Goal: Task Accomplishment & Management: Complete application form

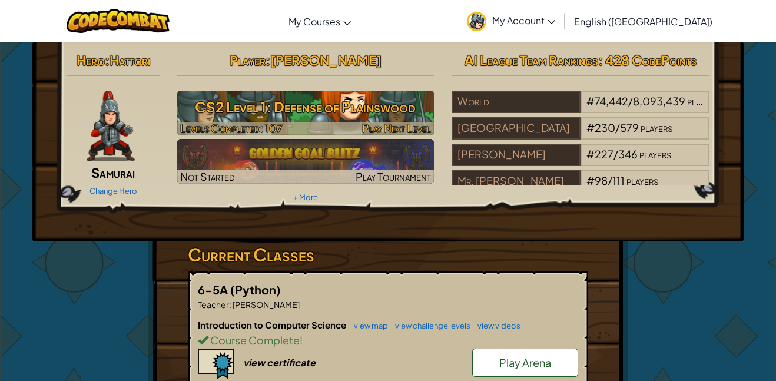
click at [351, 111] on h3 "CS2 Level 1: Defense of Plainswood" at bounding box center [305, 107] width 257 height 27
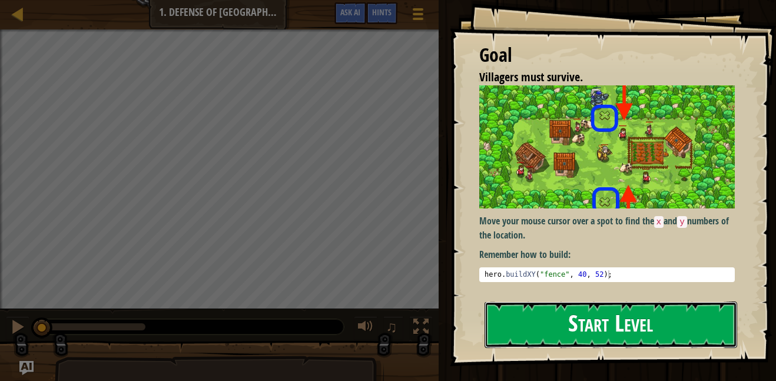
click at [618, 326] on button "Start Level" at bounding box center [611, 325] width 253 height 47
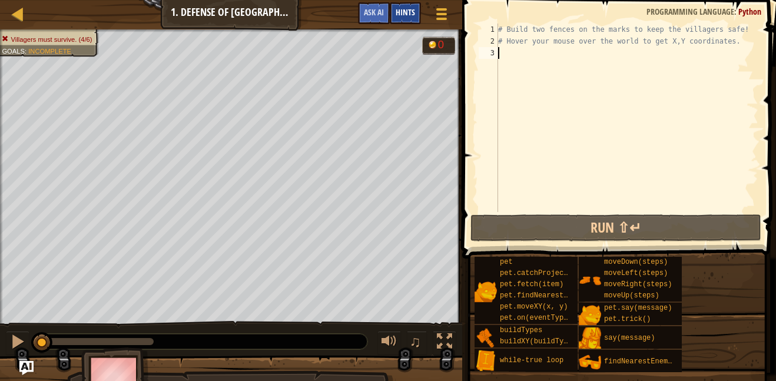
click at [416, 13] on div "Hints" at bounding box center [405, 13] width 31 height 22
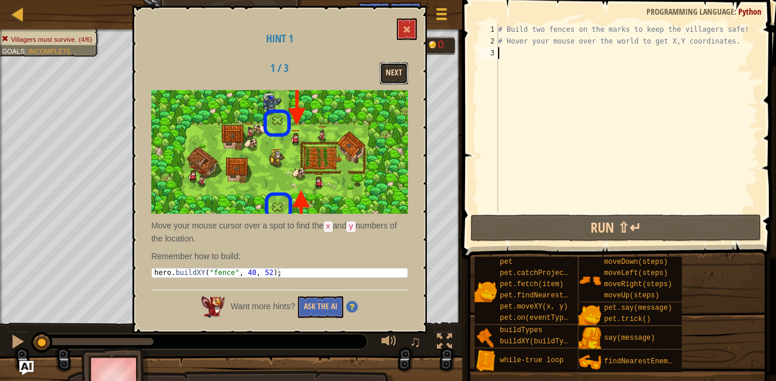
click at [395, 68] on button "Next" at bounding box center [394, 73] width 28 height 22
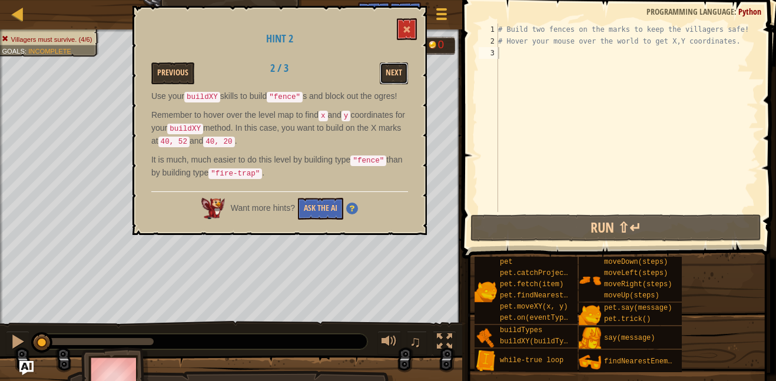
click at [395, 68] on button "Next" at bounding box center [394, 73] width 28 height 22
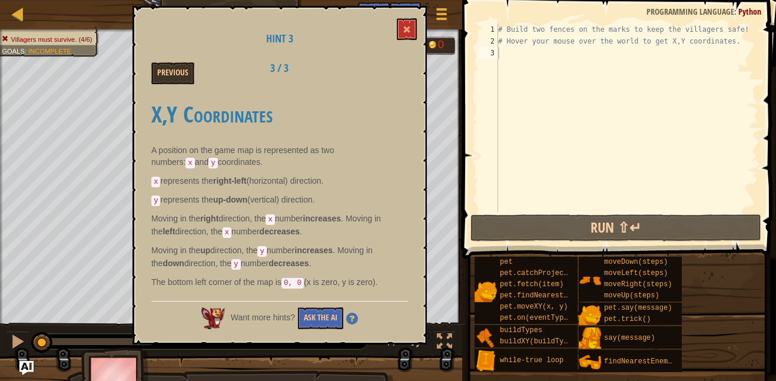
click at [395, 68] on div "Previous 3 / 3" at bounding box center [280, 73] width 274 height 22
click at [413, 21] on button at bounding box center [407, 29] width 20 height 22
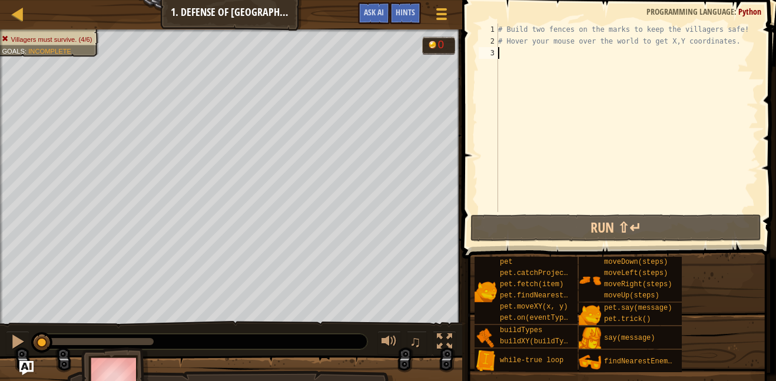
click at [776, 362] on div "Map Computer Science 2 1. Defense of Plainswood Game Menu Done Hints Ask AI 1 ה…" at bounding box center [388, 190] width 776 height 381
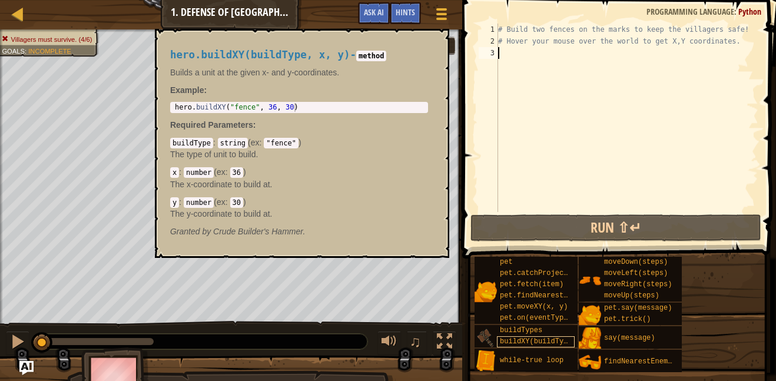
click at [524, 342] on span "buildXY(buildType, x, y)" at bounding box center [551, 341] width 102 height 8
click at [522, 58] on div "# Build two fences on the marks to keep the villagers safe! # Hover your mouse …" at bounding box center [627, 130] width 263 height 212
click at [433, 39] on button "×" at bounding box center [436, 42] width 9 height 16
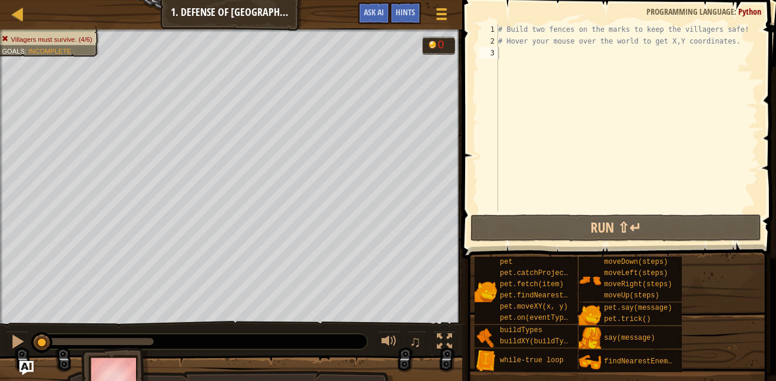
click at [508, 61] on div "# Build two fences on the marks to keep the villagers safe! # Hover your mouse …" at bounding box center [627, 130] width 263 height 212
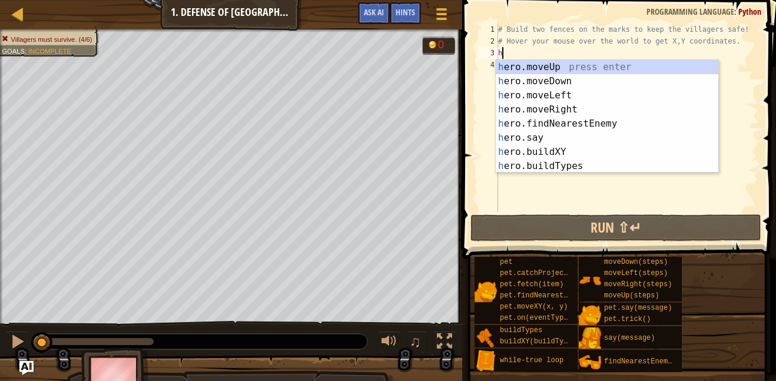
scroll to position [5, 0]
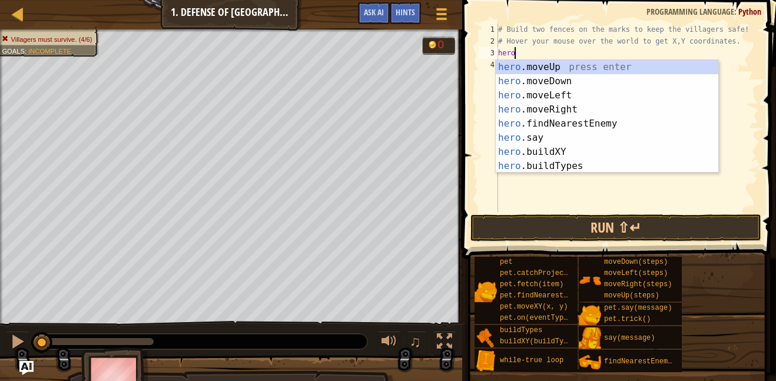
type textarea "herod"
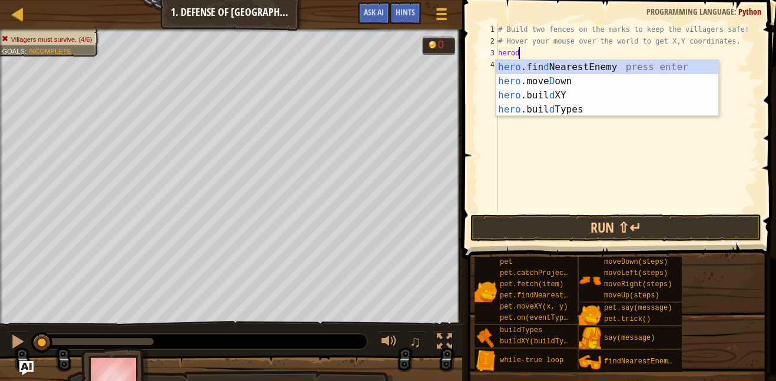
scroll to position [5, 2]
click at [570, 110] on div "hero .fin d NearestEnemy press enter hero .[PERSON_NAME] own press enter hero .…" at bounding box center [607, 102] width 223 height 85
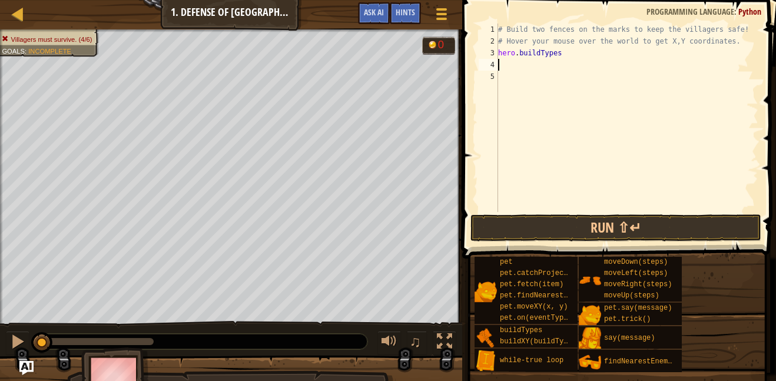
scroll to position [5, 0]
click at [565, 59] on div "# Build two fences on the marks to keep the villagers safe! # Hover your mouse …" at bounding box center [627, 130] width 263 height 212
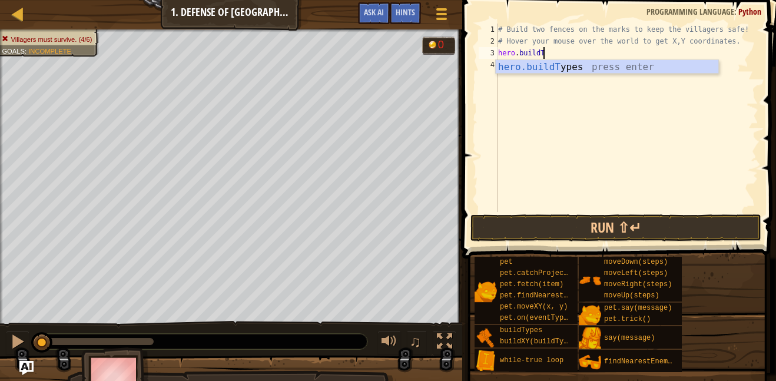
scroll to position [5, 5]
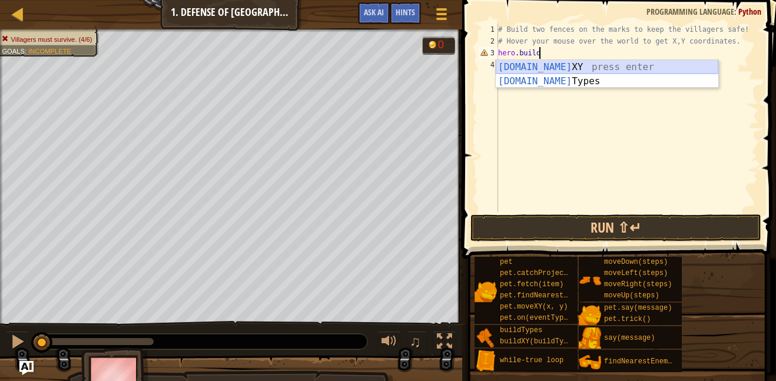
click at [570, 62] on div "[DOMAIN_NAME] XY press enter [DOMAIN_NAME] Types press enter" at bounding box center [607, 88] width 223 height 57
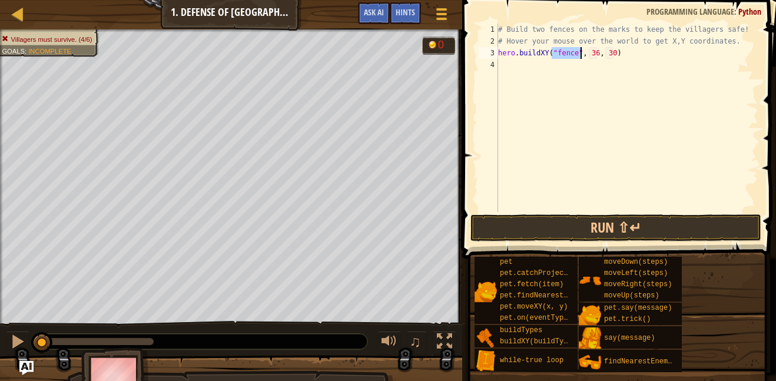
click at [600, 49] on div "# Build two fences on the marks to keep the villagers safe! # Hover your mouse …" at bounding box center [627, 130] width 263 height 212
click at [597, 54] on div "# Build two fences on the marks to keep the villagers safe! # Hover your mouse …" at bounding box center [627, 130] width 263 height 212
click at [611, 51] on div "# Build two fences on the marks to keep the villagers safe! # Hover your mouse …" at bounding box center [627, 130] width 263 height 212
type textarea "hero.buildXY("fence", 40, 20)"
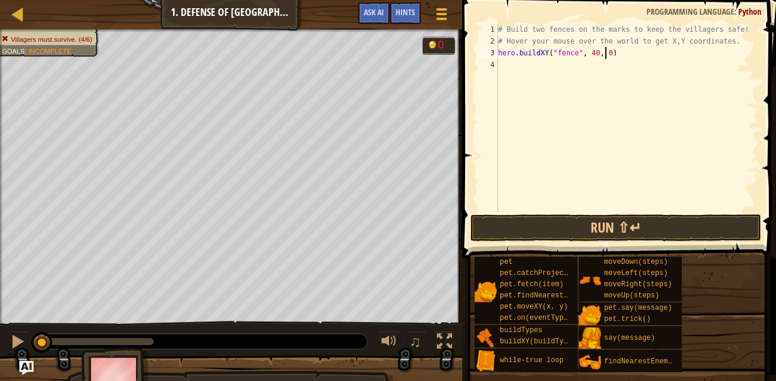
scroll to position [5, 16]
drag, startPoint x: 623, startPoint y: 57, endPoint x: 498, endPoint y: 54, distance: 125.5
click at [498, 54] on div "hero.buildXY("fence", 40, 20) 1 2 3 4 # Build two fences on the marks to keep t…" at bounding box center [617, 118] width 282 height 188
click at [501, 66] on div "# Build two fences on the marks to keep the villagers safe! # Hover your mouse …" at bounding box center [627, 130] width 263 height 212
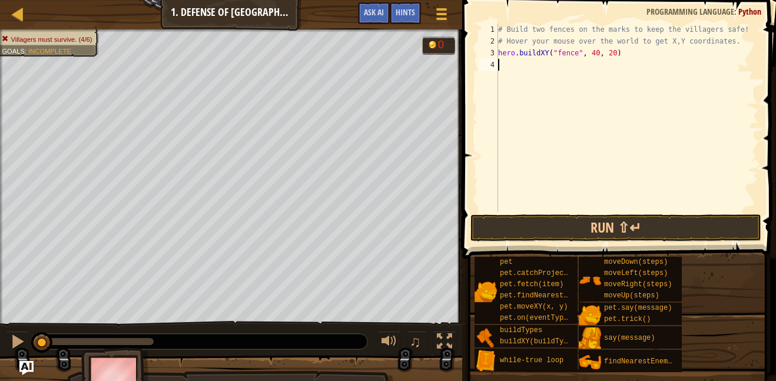
click at [501, 66] on div "# Build two fences on the marks to keep the villagers safe! # Hover your mouse …" at bounding box center [627, 130] width 263 height 212
paste textarea "hero.buildXY("fence", 40, 20)"
click at [612, 67] on div "# Build two fences on the marks to keep the villagers safe! # Hover your mouse …" at bounding box center [627, 130] width 263 height 212
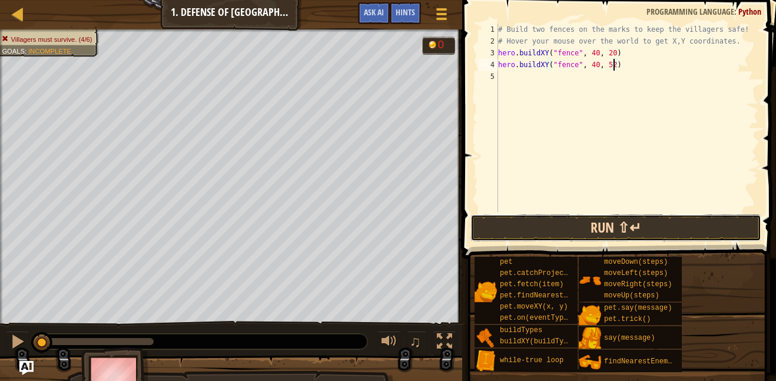
click at [614, 224] on button "Run ⇧↵" at bounding box center [616, 227] width 291 height 27
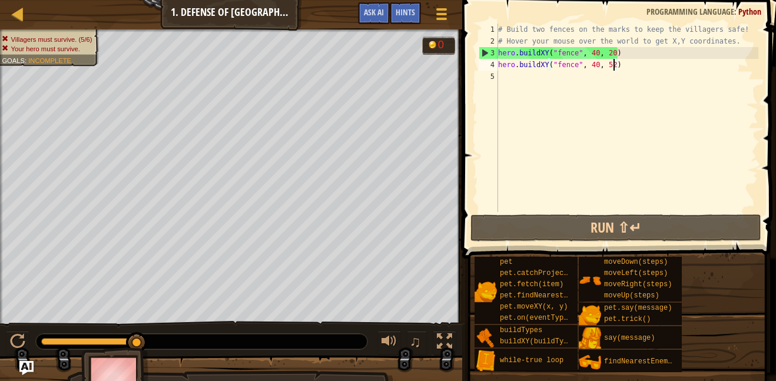
click at [615, 51] on div "# Build two fences on the marks to keep the villagers safe! # Hover your mouse …" at bounding box center [627, 130] width 263 height 212
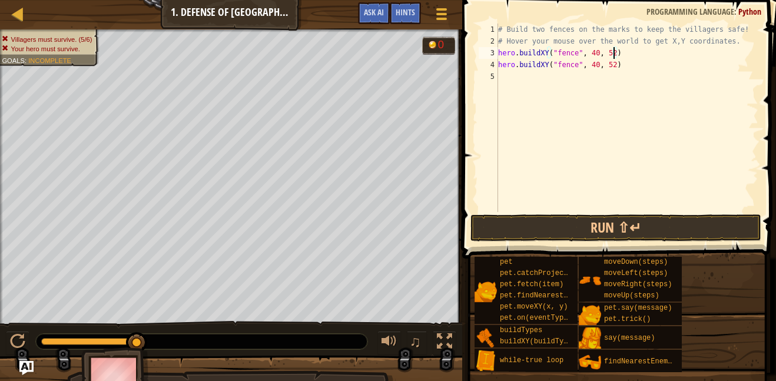
click at [615, 68] on div "# Build two fences on the marks to keep the villagers safe! # Hover your mouse …" at bounding box center [627, 130] width 263 height 212
type textarea "hero.buildXY("fence", 40, 20)"
click at [620, 224] on button "Run ⇧↵" at bounding box center [616, 227] width 291 height 27
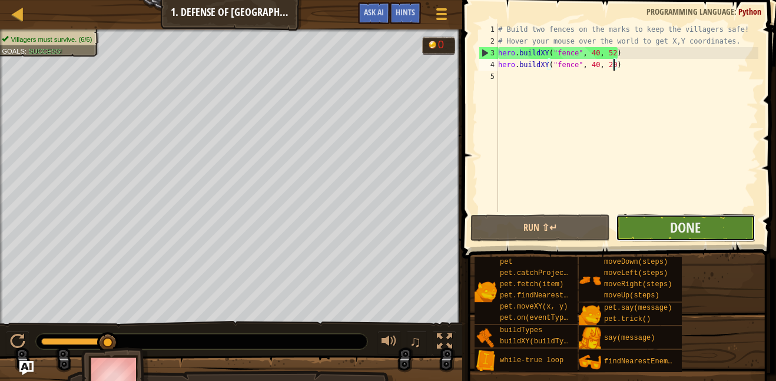
click at [627, 223] on button "Done" at bounding box center [686, 227] width 140 height 27
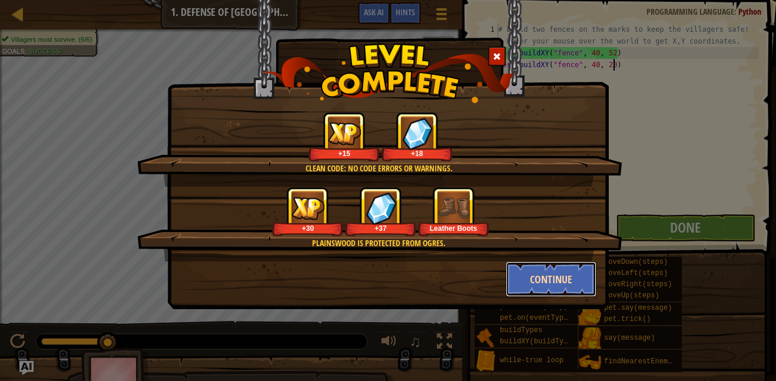
click at [568, 276] on button "Continue" at bounding box center [551, 279] width 91 height 35
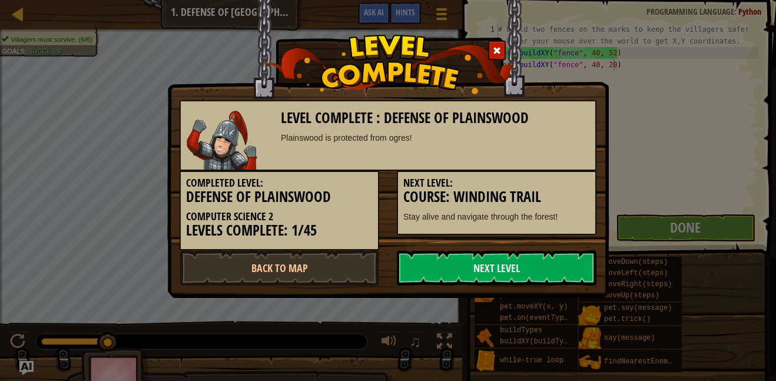
click at [568, 276] on link "Next Level" at bounding box center [497, 267] width 200 height 35
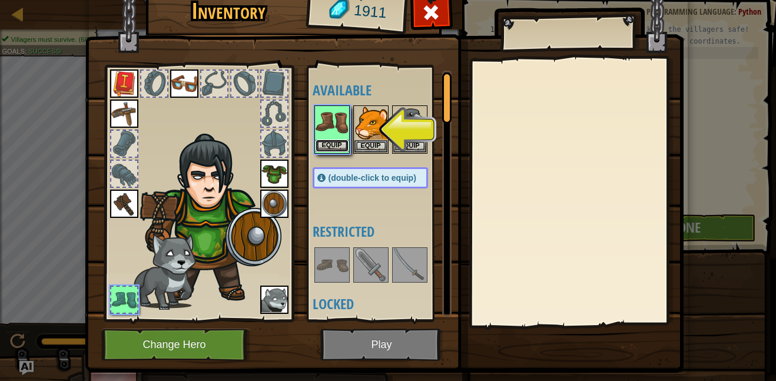
click at [323, 144] on button "Equip" at bounding box center [332, 146] width 33 height 12
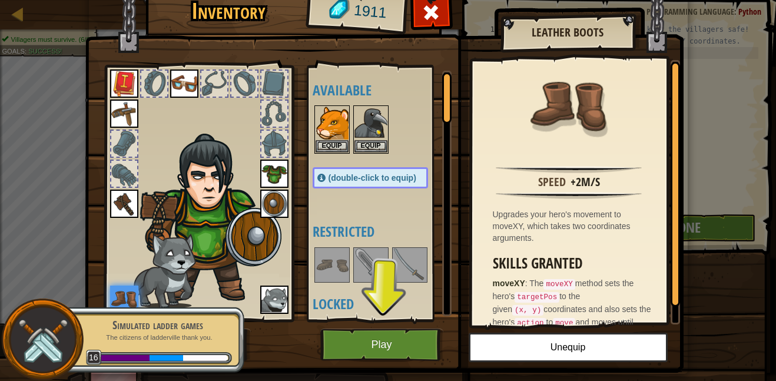
click at [269, 305] on img at bounding box center [274, 300] width 28 height 28
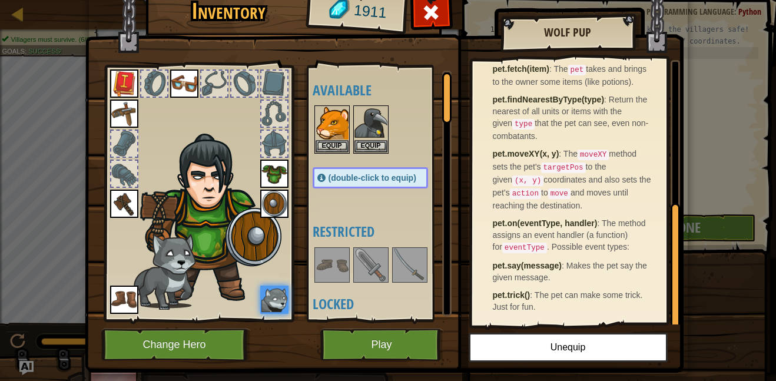
scroll to position [25, 0]
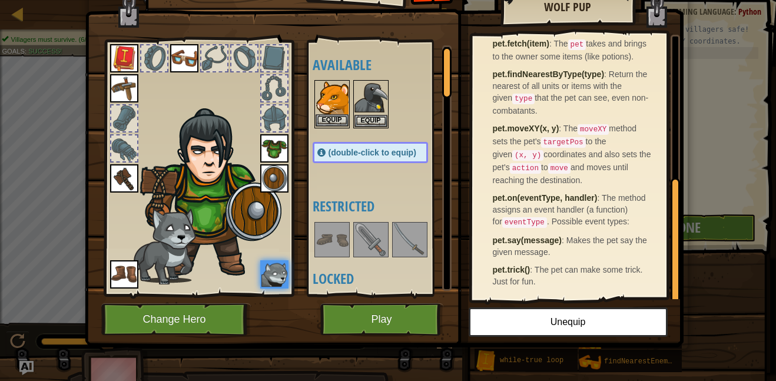
click at [333, 90] on img at bounding box center [332, 97] width 33 height 33
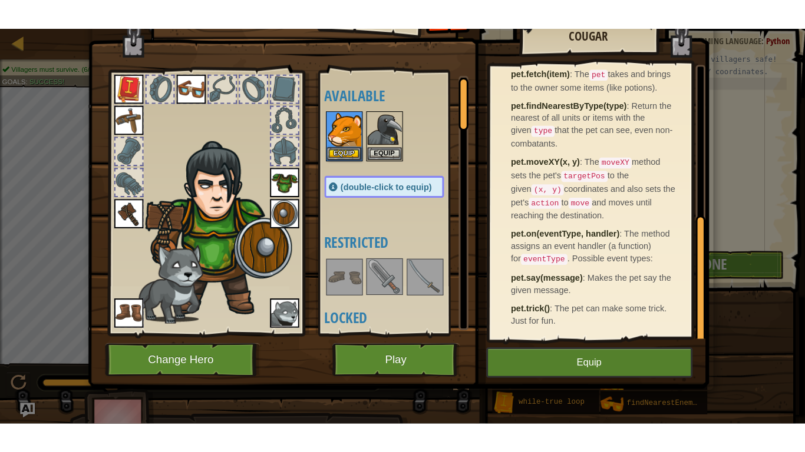
scroll to position [314, 0]
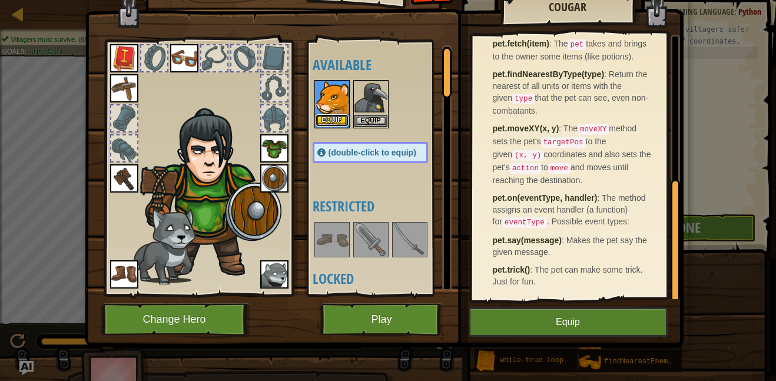
click at [332, 120] on button "Equip" at bounding box center [332, 120] width 33 height 12
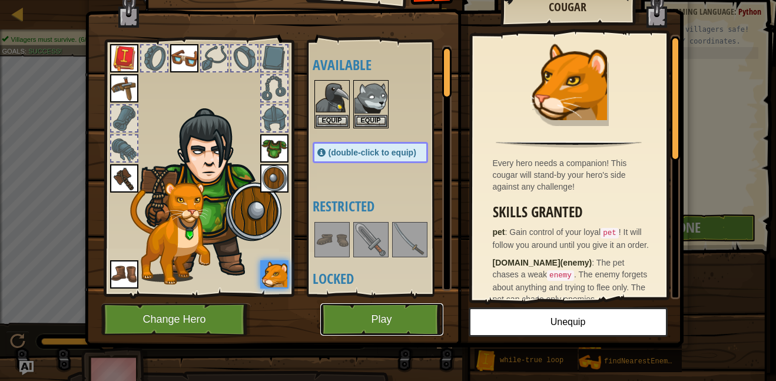
click at [433, 312] on button "Play" at bounding box center [381, 319] width 123 height 32
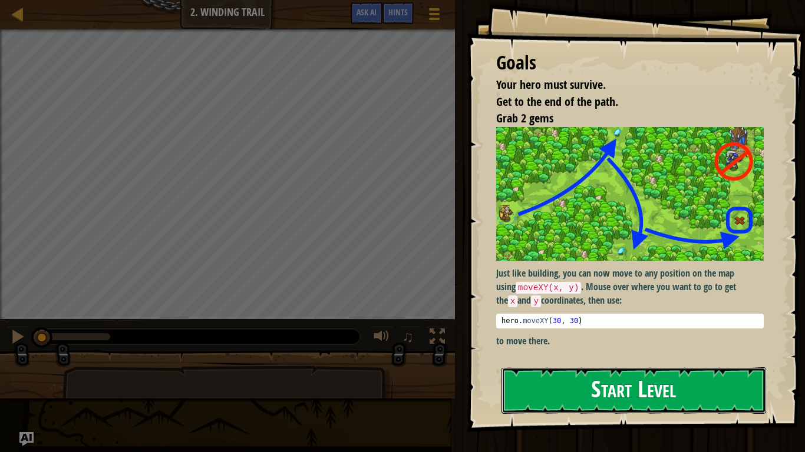
click at [593, 380] on button "Start Level" at bounding box center [633, 391] width 264 height 47
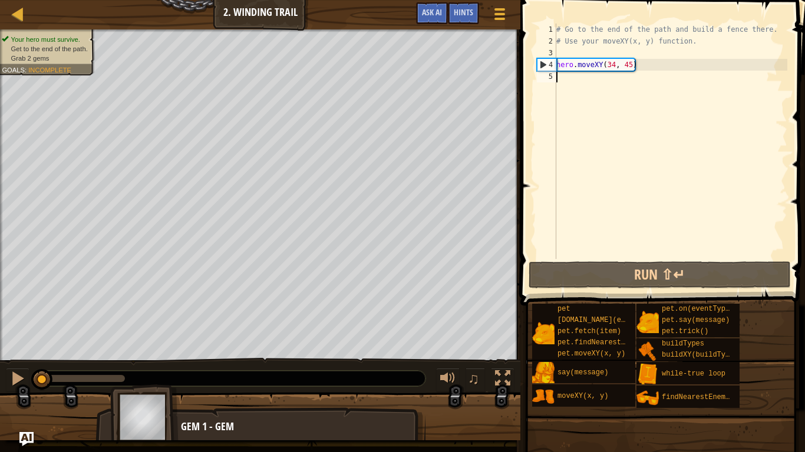
click at [613, 68] on div "# Go to the end of the path and build a fence there. # Use your moveXY(x, y) fu…" at bounding box center [670, 153] width 233 height 259
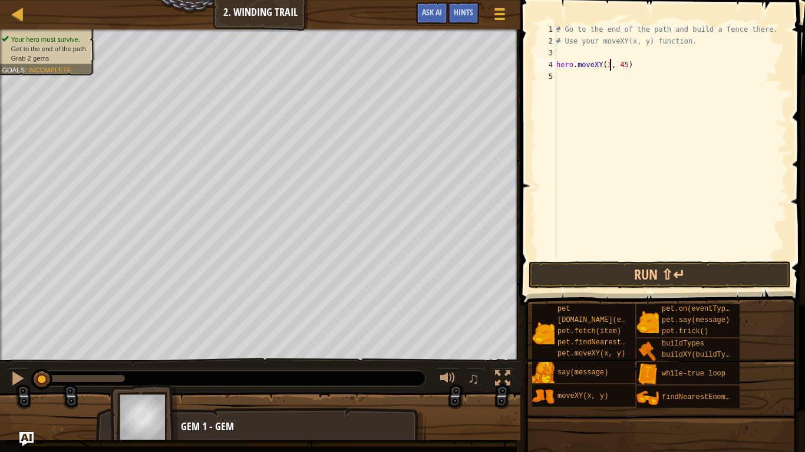
scroll to position [5, 9]
click at [630, 68] on div "# Go to the end of the path and build a fence there. # Use your moveXY(x, y) fu…" at bounding box center [670, 153] width 233 height 259
type textarea "hero.moveXY(36, 60)"
click at [567, 73] on div "# Go to the end of the path and build a fence there. # Use your moveXY(x, y) fu…" at bounding box center [670, 153] width 233 height 259
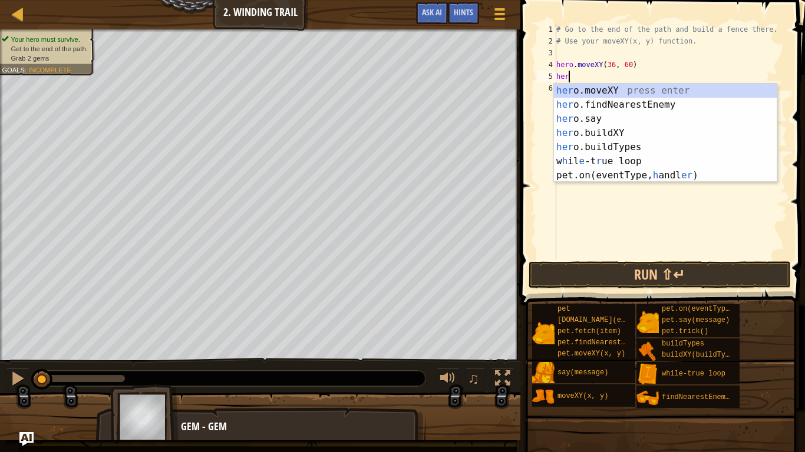
scroll to position [5, 2]
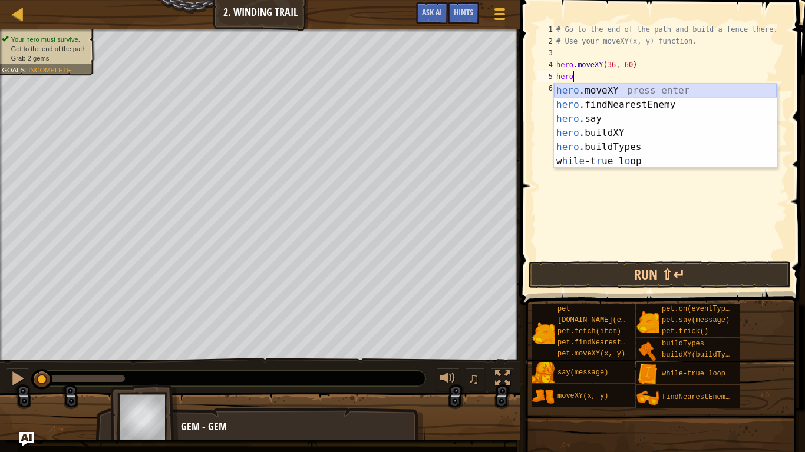
click at [582, 88] on div "hero .moveXY press enter hero .findNearestEnemy press enter hero .say press ent…" at bounding box center [665, 140] width 223 height 113
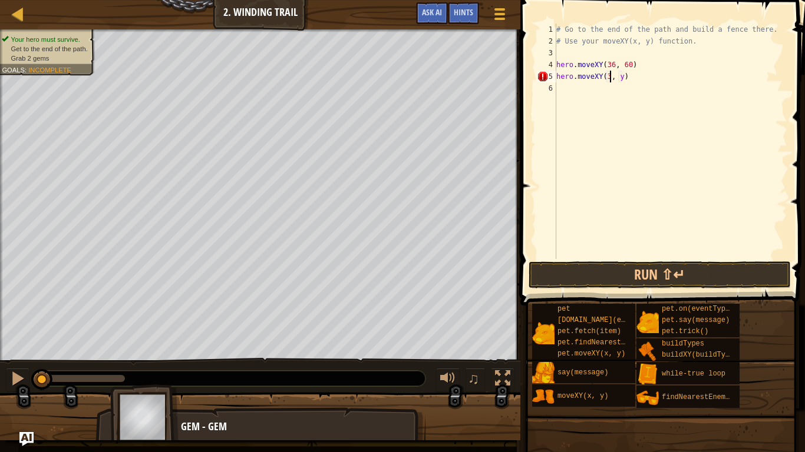
scroll to position [5, 9]
click at [627, 76] on div "# Go to the end of the path and build a fence there. # Use your moveXY(x, y) fu…" at bounding box center [670, 153] width 233 height 259
type textarea "hero.moveXY(37, 13)"
click at [660, 263] on button "Run ⇧↵" at bounding box center [659, 275] width 262 height 27
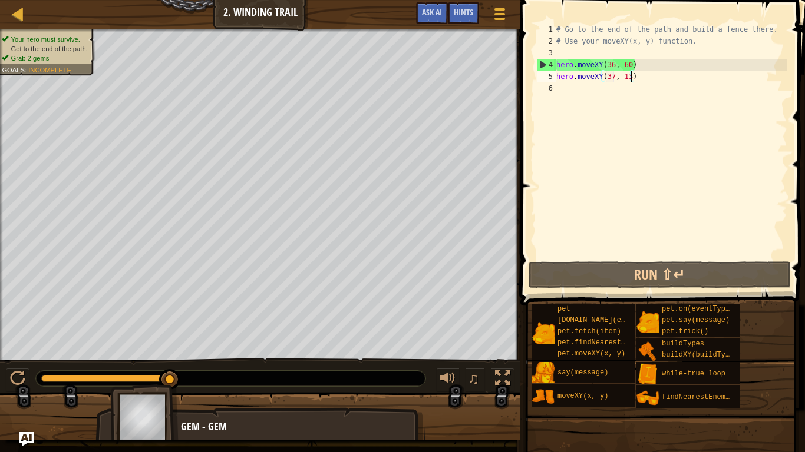
click at [570, 87] on div "# Go to the end of the path and build a fence there. # Use your moveXY(x, y) fu…" at bounding box center [670, 153] width 233 height 259
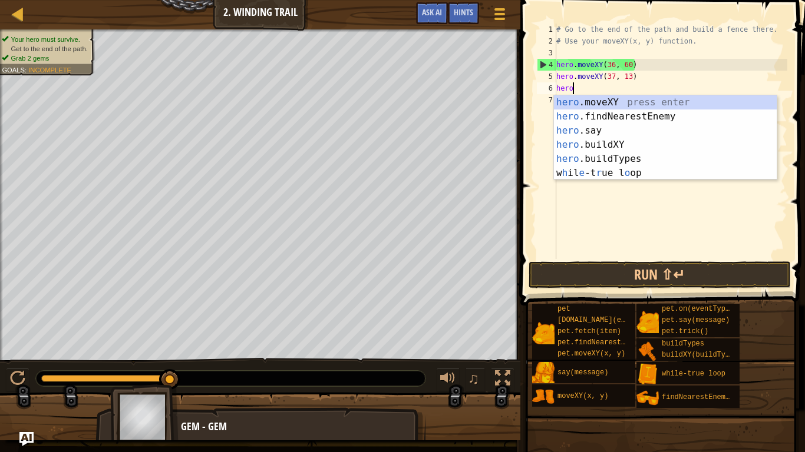
scroll to position [5, 2]
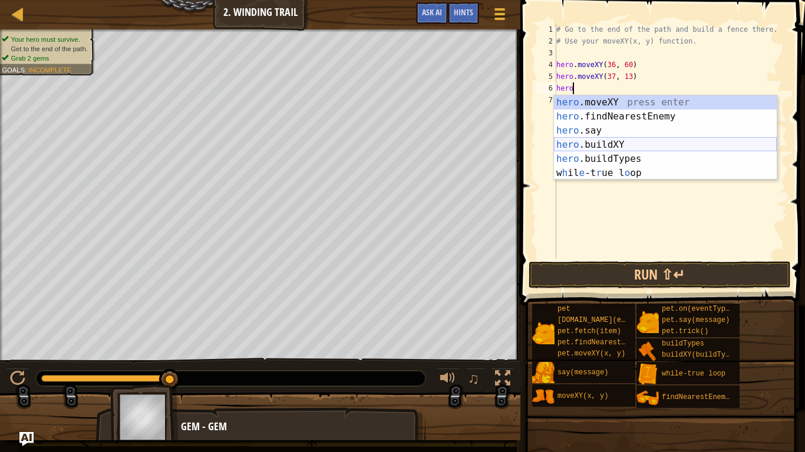
click at [624, 144] on div "hero .moveXY press enter hero .findNearestEnemy press enter hero .say press ent…" at bounding box center [665, 151] width 223 height 113
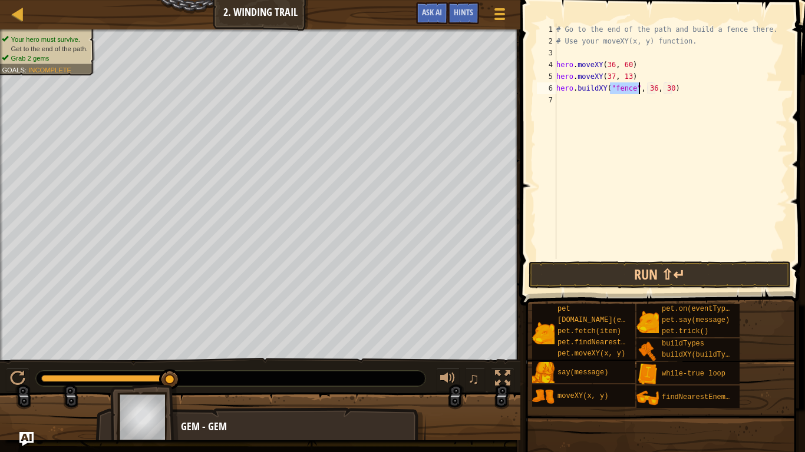
click at [655, 87] on div "# Go to the end of the path and build a fence there. # Use your moveXY(x, y) fu…" at bounding box center [670, 153] width 233 height 259
click at [671, 92] on div "# Go to the end of the path and build a fence there. # Use your moveXY(x, y) fu…" at bounding box center [670, 153] width 233 height 259
type textarea "hero.buildXY("fence", 72, 25)"
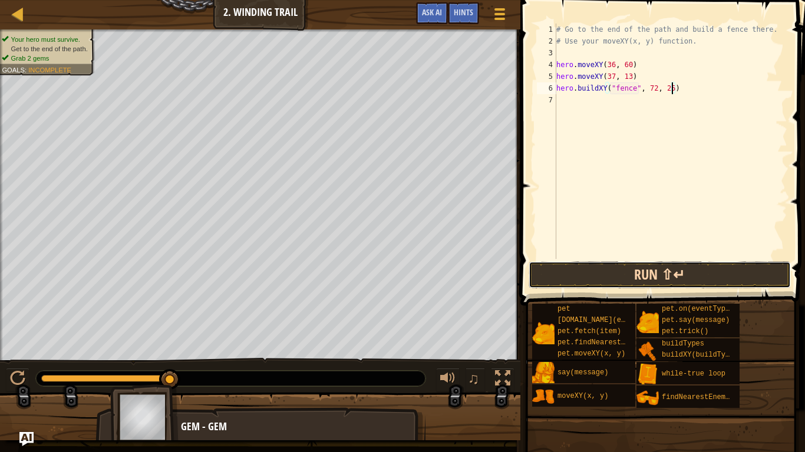
click at [666, 264] on button "Run ⇧↵" at bounding box center [659, 275] width 262 height 27
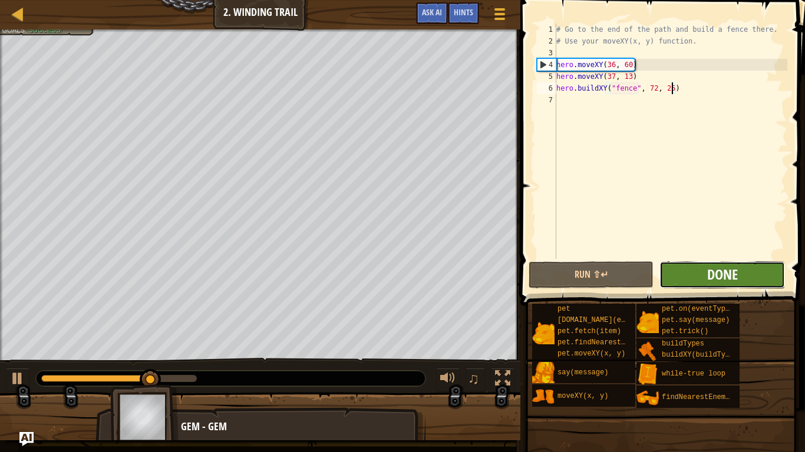
click at [724, 267] on span "Done" at bounding box center [722, 274] width 31 height 19
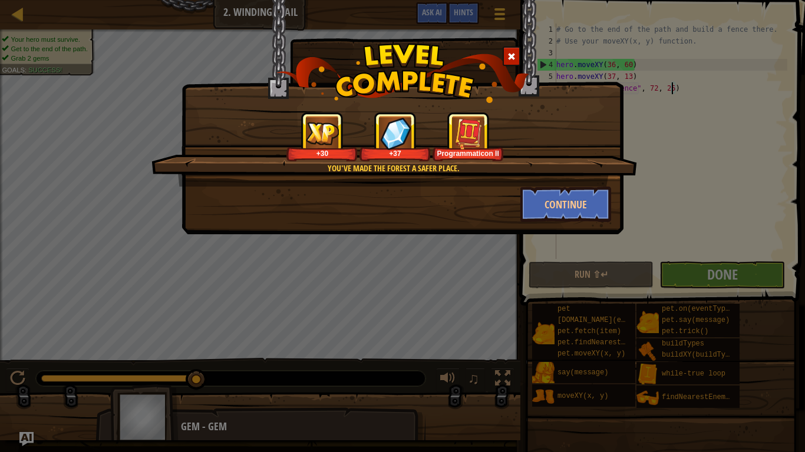
click at [518, 63] on div at bounding box center [511, 56] width 18 height 19
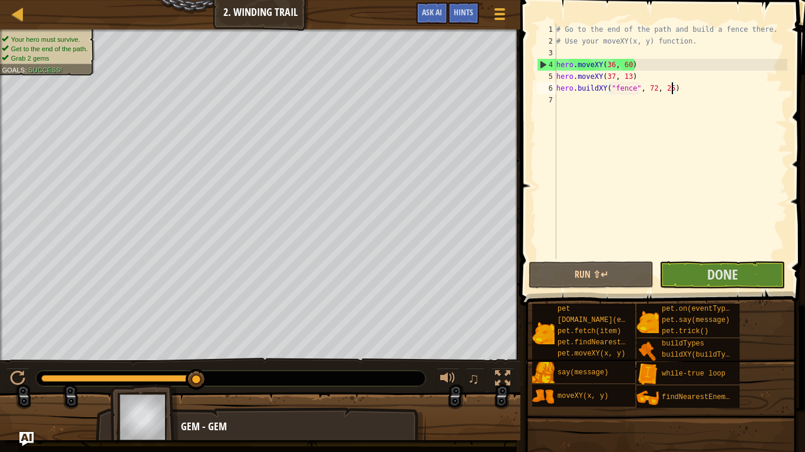
click at [566, 101] on div "# Go to the end of the path and build a fence there. # Use your moveXY(x, y) fu…" at bounding box center [670, 153] width 233 height 259
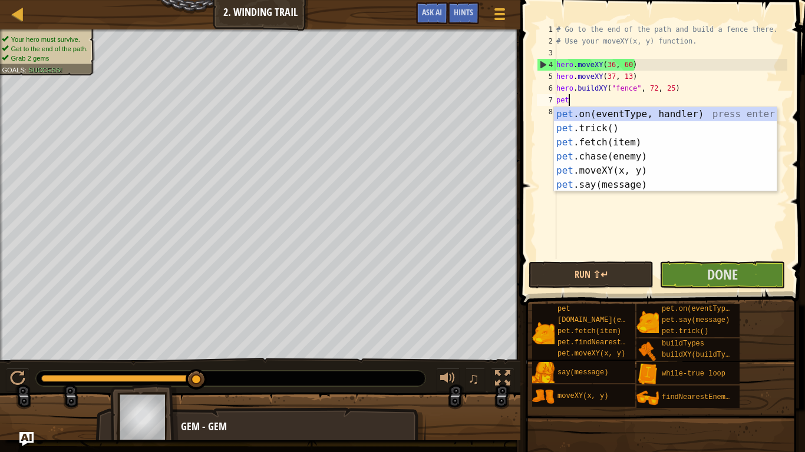
type textarea "pet."
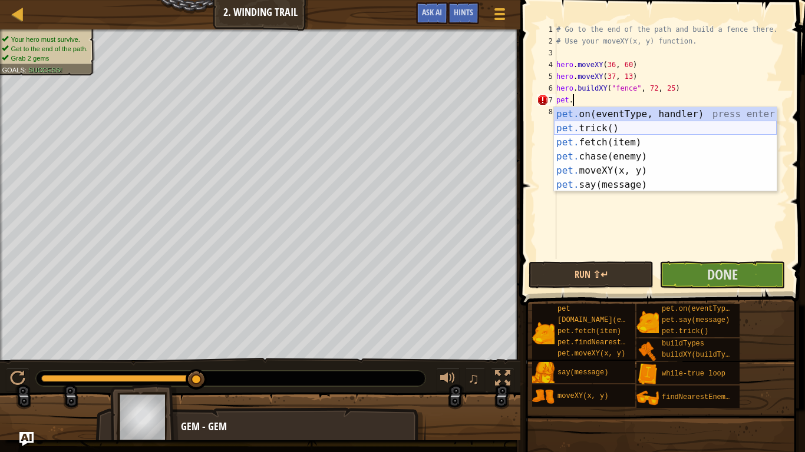
click at [583, 129] on div "pet. on(eventType, handler) press enter pet. trick() press enter pet. fetch(ite…" at bounding box center [665, 163] width 223 height 113
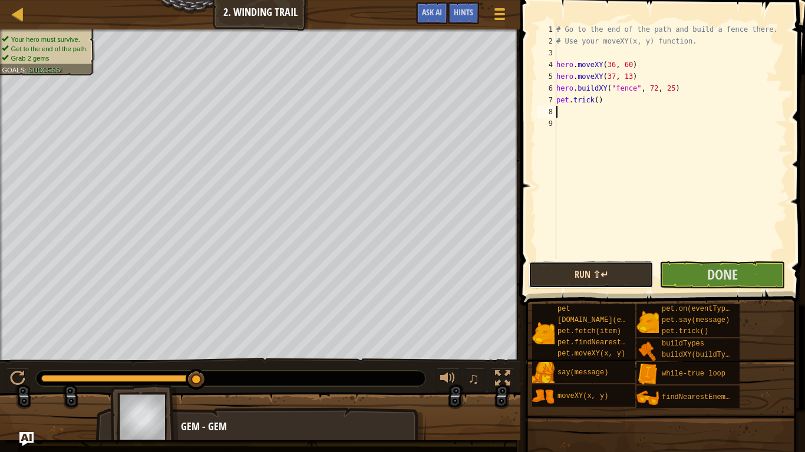
click at [595, 282] on button "Run ⇧↵" at bounding box center [590, 275] width 125 height 27
click at [568, 270] on button "Run ⇧↵" at bounding box center [590, 275] width 125 height 27
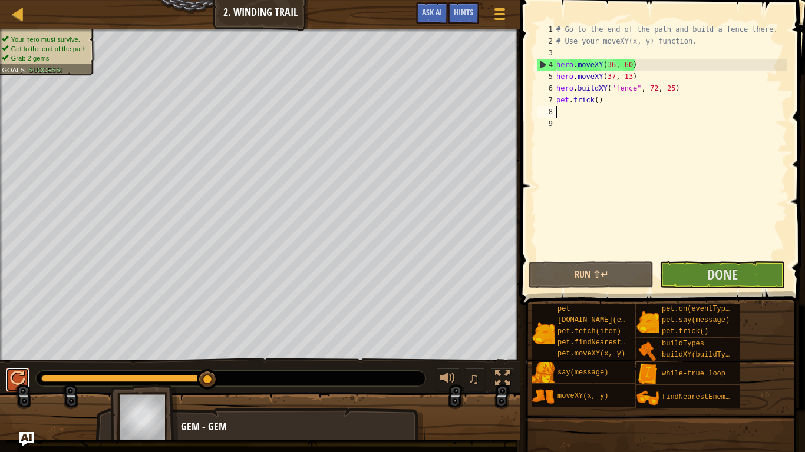
click at [13, 375] on div at bounding box center [17, 378] width 15 height 15
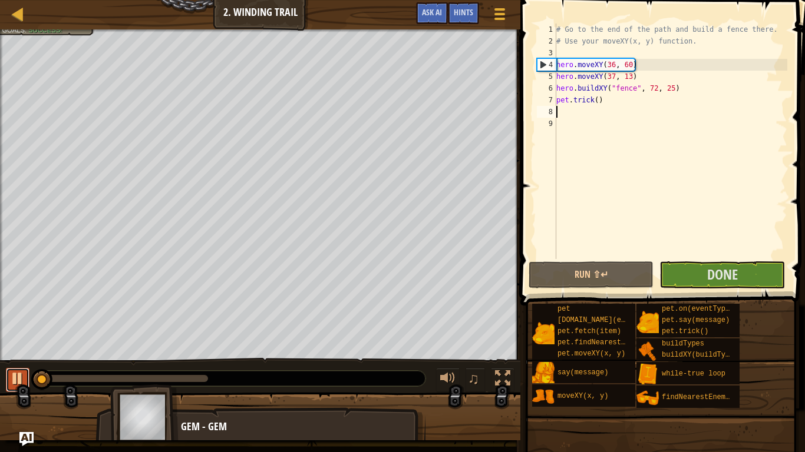
click at [13, 375] on div at bounding box center [17, 378] width 15 height 15
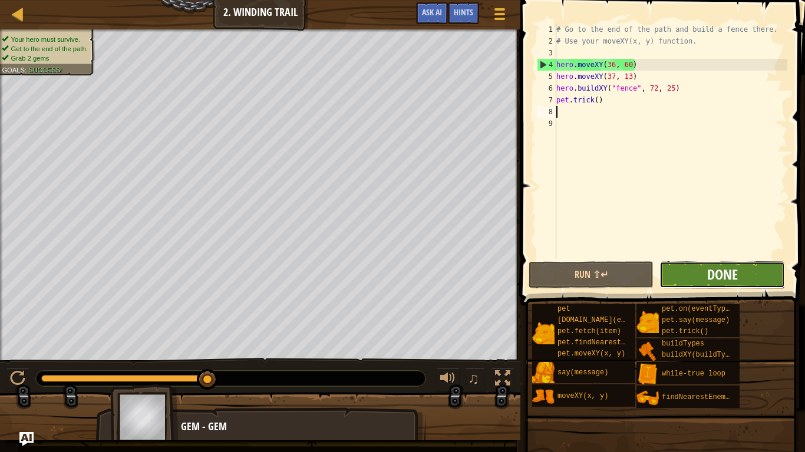
click at [710, 266] on span "Done" at bounding box center [722, 274] width 31 height 19
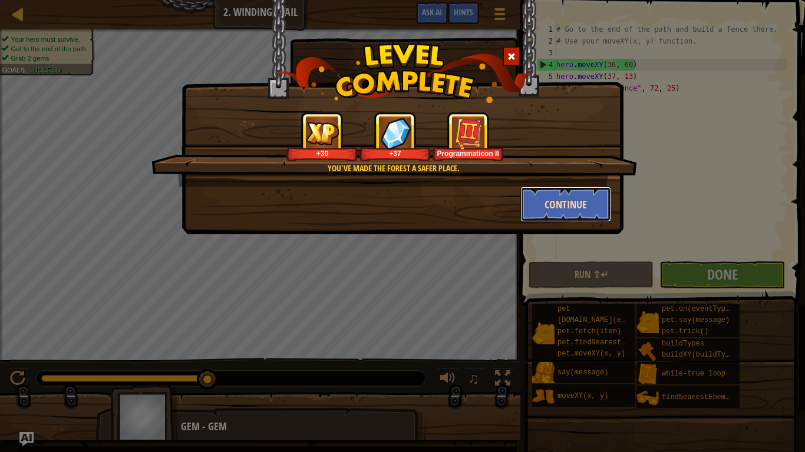
click at [555, 203] on button "Continue" at bounding box center [565, 204] width 91 height 35
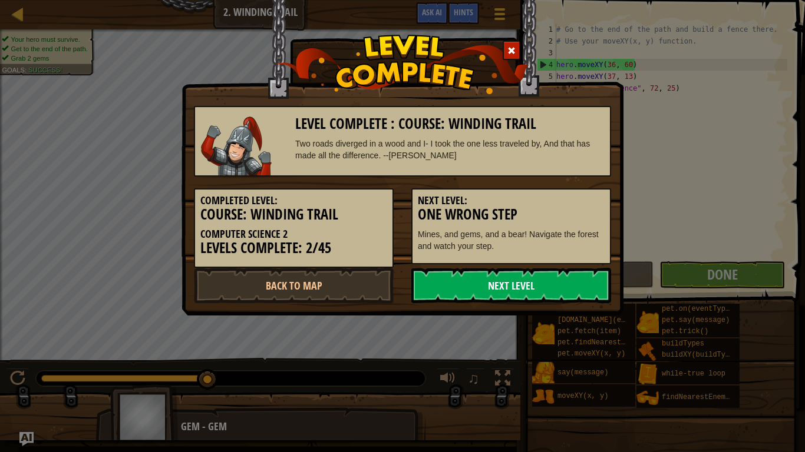
click at [505, 286] on link "Next Level" at bounding box center [511, 285] width 200 height 35
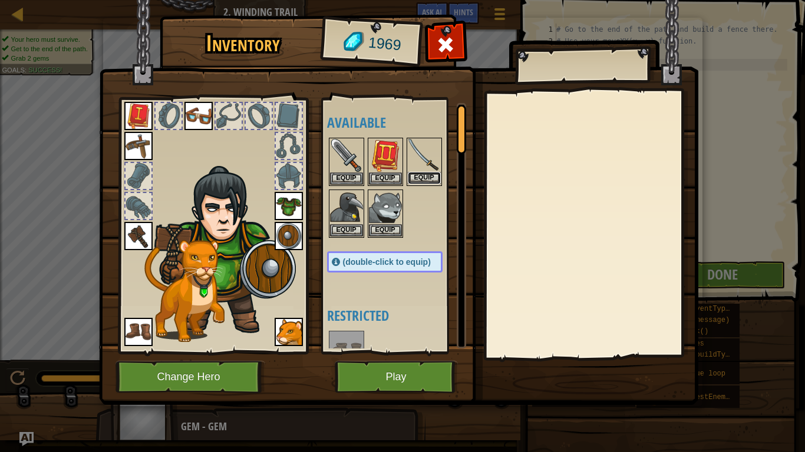
click at [422, 180] on button "Equip" at bounding box center [424, 178] width 33 height 12
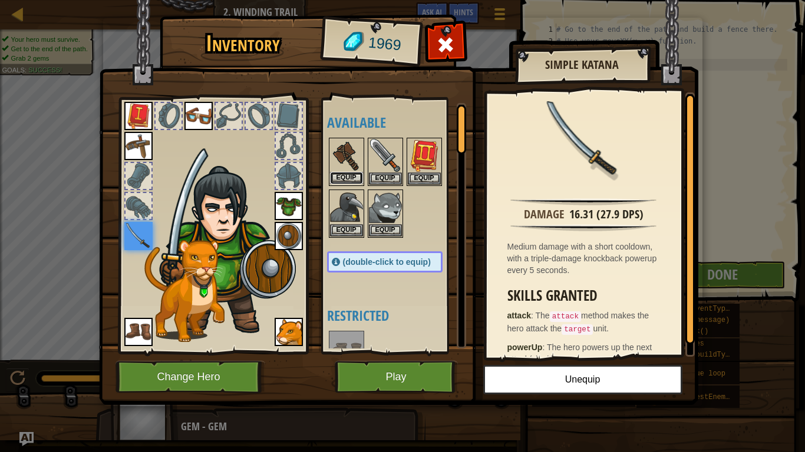
click at [343, 178] on button "Equip" at bounding box center [346, 178] width 33 height 12
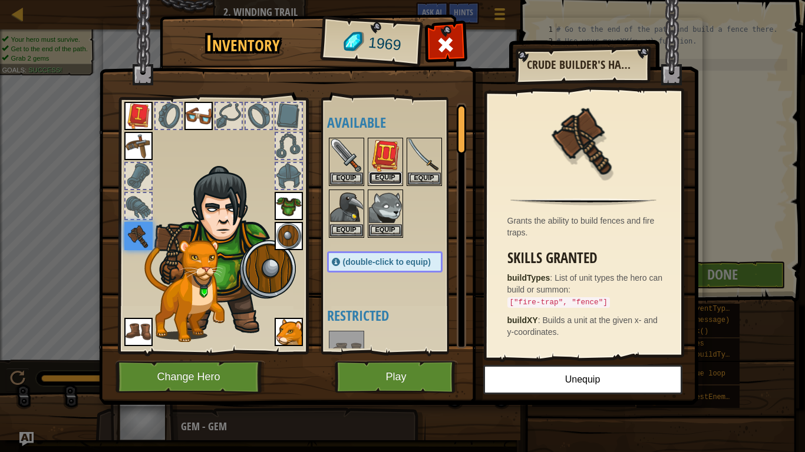
click at [381, 178] on button "Equip" at bounding box center [385, 178] width 33 height 12
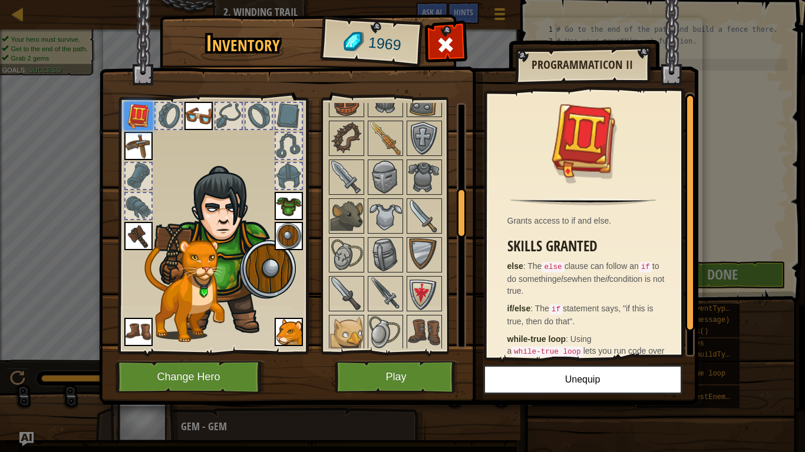
scroll to position [445, 0]
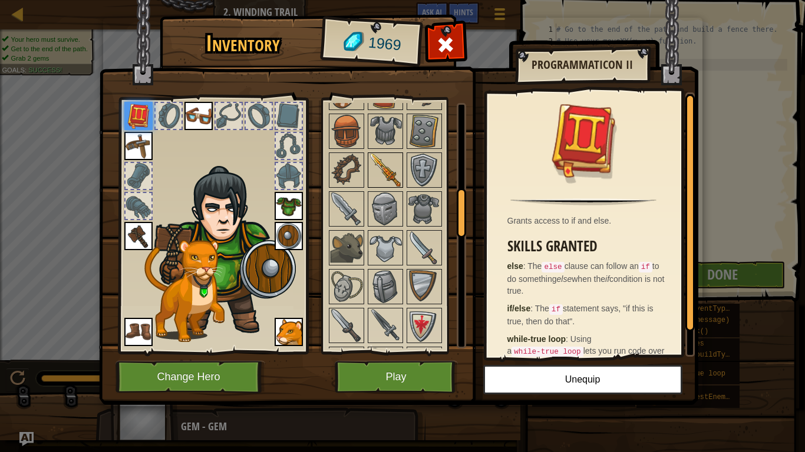
click at [390, 171] on img at bounding box center [385, 170] width 33 height 33
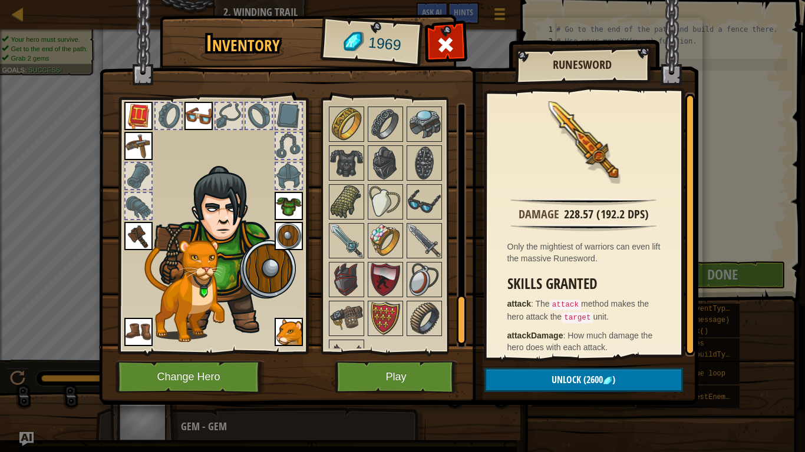
scroll to position [1064, 0]
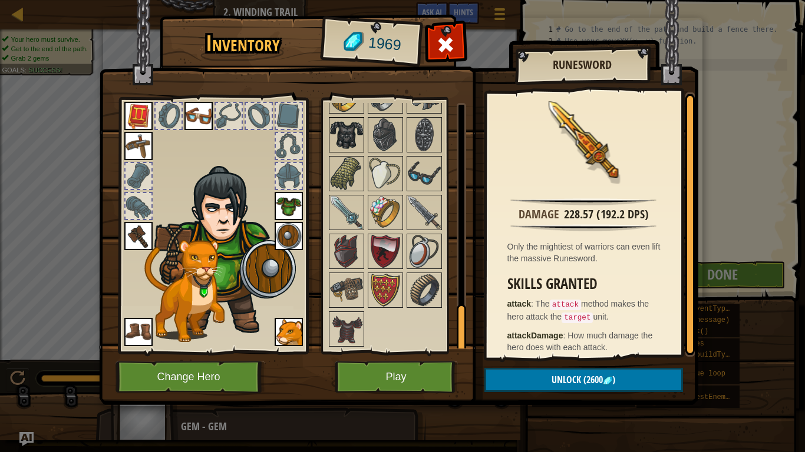
click at [356, 145] on img at bounding box center [346, 134] width 33 height 33
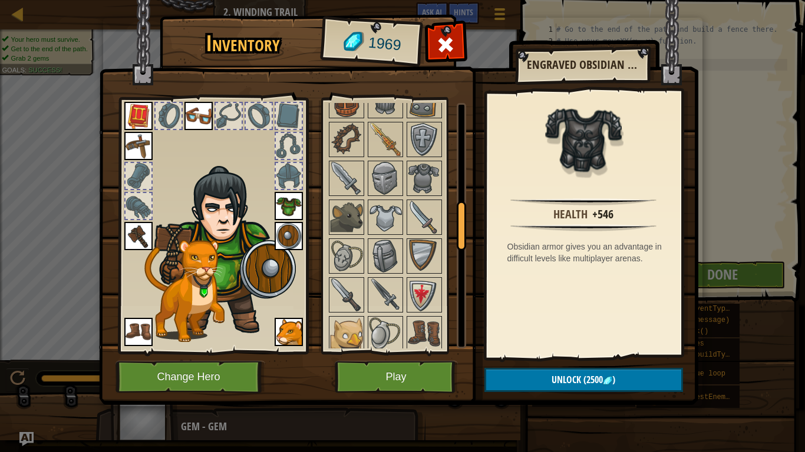
scroll to position [479, 0]
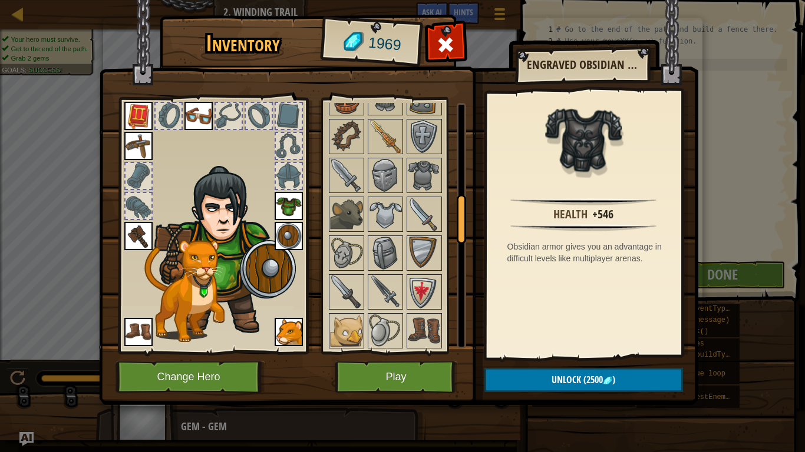
click at [376, 140] on img at bounding box center [385, 136] width 33 height 33
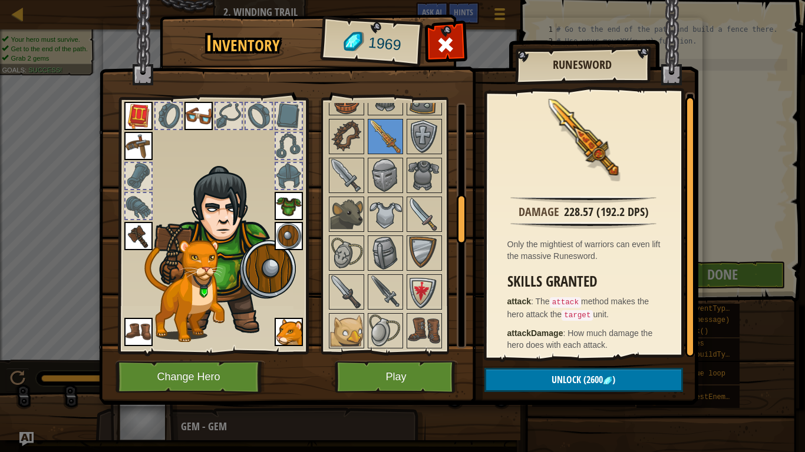
scroll to position [0, 0]
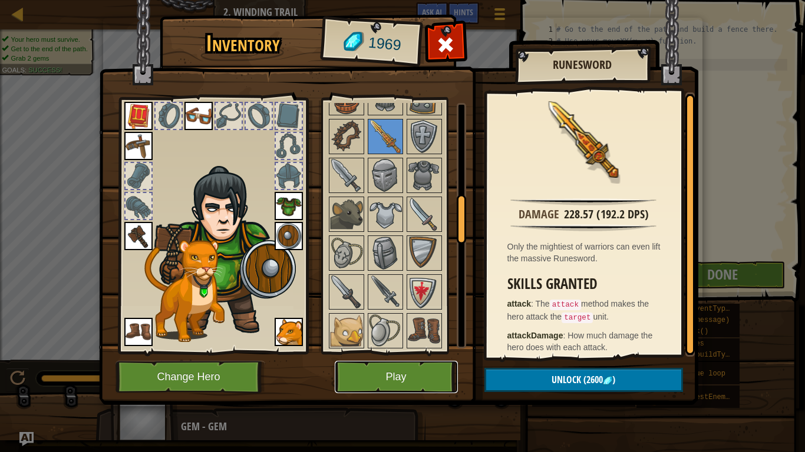
click at [435, 380] on button "Play" at bounding box center [396, 377] width 123 height 32
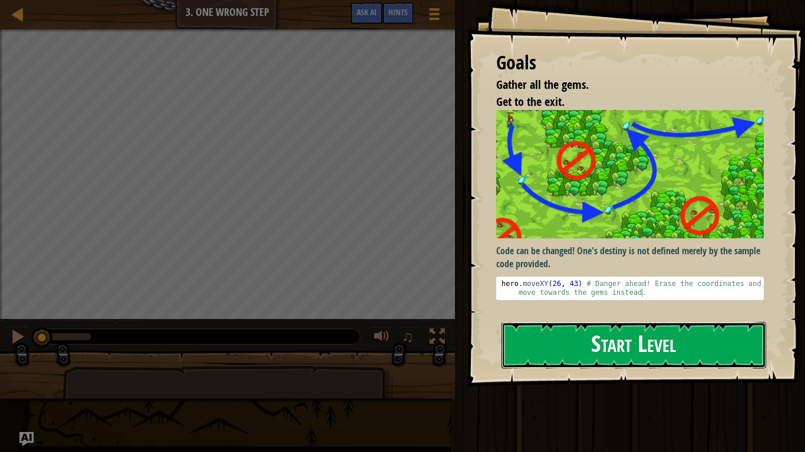
click at [554, 333] on button "Start Level" at bounding box center [633, 345] width 264 height 47
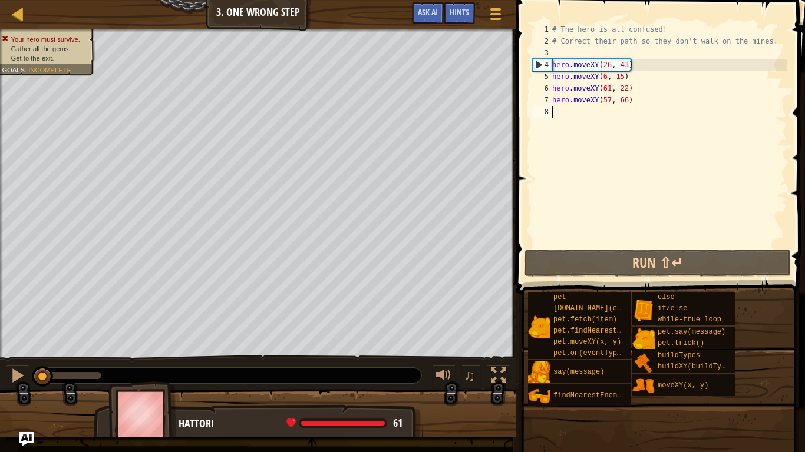
click at [642, 90] on div "# The hero is all confused! # Correct their path so they don't walk on the mine…" at bounding box center [668, 147] width 237 height 247
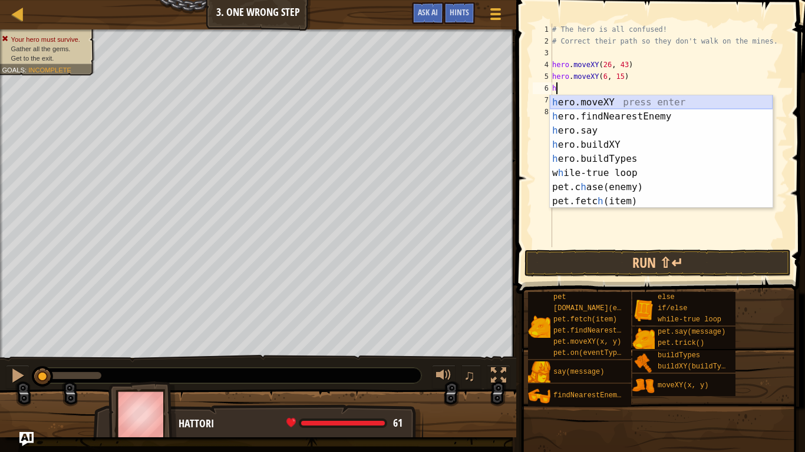
click at [637, 100] on div "h ero.moveXY press enter h ero.findNearestEnemy press enter h ero.say press ent…" at bounding box center [661, 165] width 223 height 141
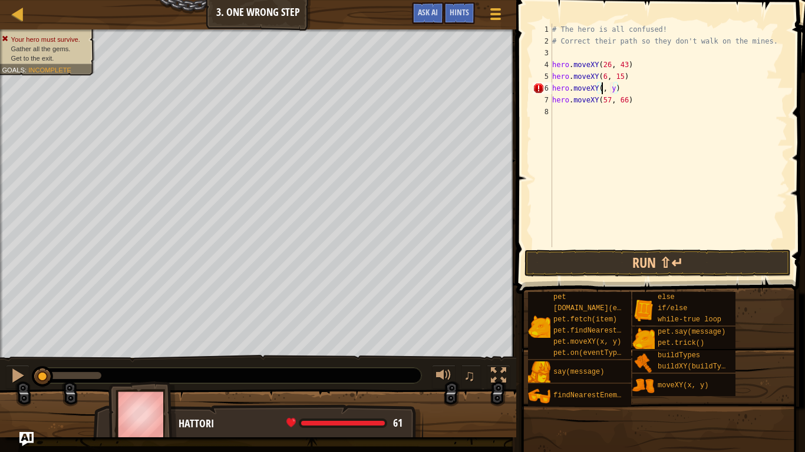
click at [615, 87] on div "# The hero is all confused! # Correct their path so they don't walk on the mine…" at bounding box center [668, 147] width 237 height 247
click at [600, 90] on div "# The hero is all confused! # Correct their path so they don't walk on the mine…" at bounding box center [668, 147] width 237 height 247
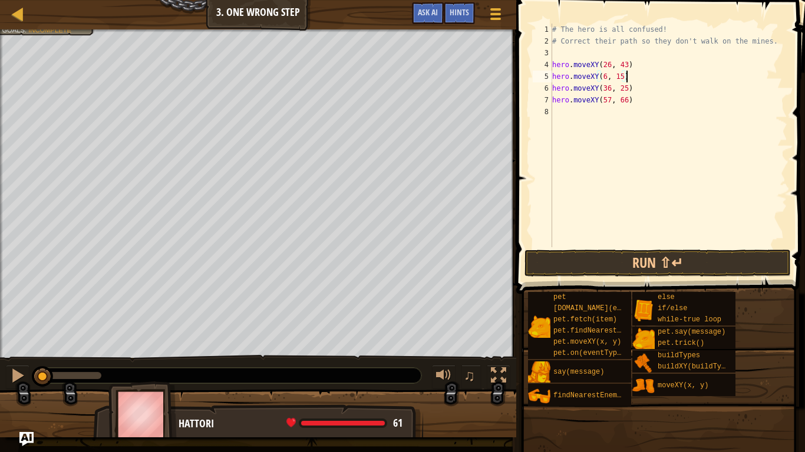
scroll to position [5, 10]
click at [628, 65] on div "# The hero is all confused! # Correct their path so they don't walk on the mine…" at bounding box center [668, 147] width 237 height 247
click at [610, 65] on div "# The hero is all confused! # Correct their path so they don't walk on the mine…" at bounding box center [668, 147] width 237 height 247
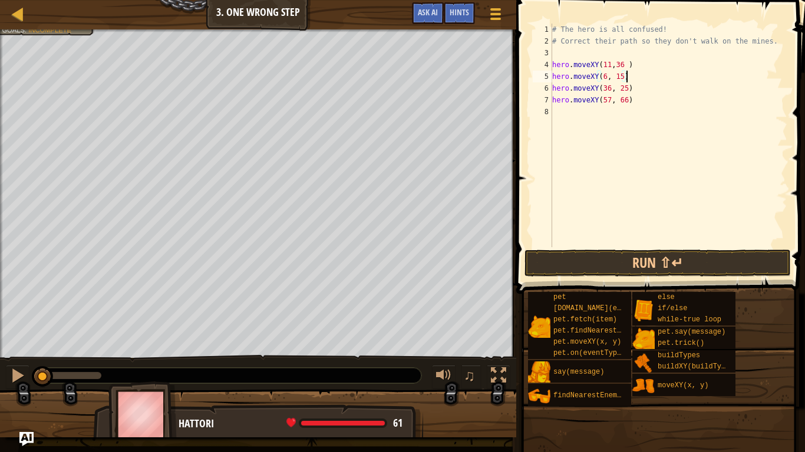
type textarea "hero.moveXY(11,36 )"
drag, startPoint x: 633, startPoint y: 88, endPoint x: 600, endPoint y: 92, distance: 33.2
click at [600, 92] on div "# The hero is all confused! # Correct their path so they don't walk on the mine…" at bounding box center [668, 147] width 237 height 247
click at [633, 75] on div "# The hero is all confused! # Correct their path so they don't walk on the mine…" at bounding box center [668, 147] width 237 height 247
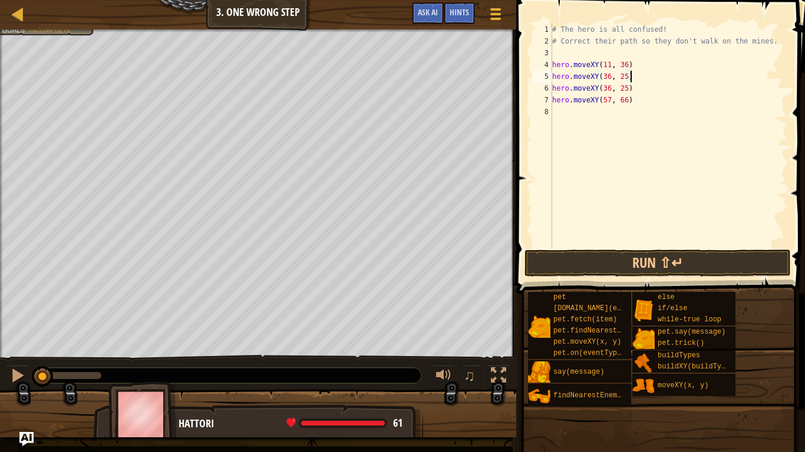
click at [632, 90] on div "# The hero is all confused! # Correct their path so they don't walk on the mine…" at bounding box center [668, 147] width 237 height 247
click at [625, 89] on div "# The hero is all confused! # Correct their path so they don't walk on the mine…" at bounding box center [668, 147] width 237 height 247
type textarea "hero.moveXY(77, 58)"
click at [614, 264] on button "Run ⇧↵" at bounding box center [657, 263] width 266 height 27
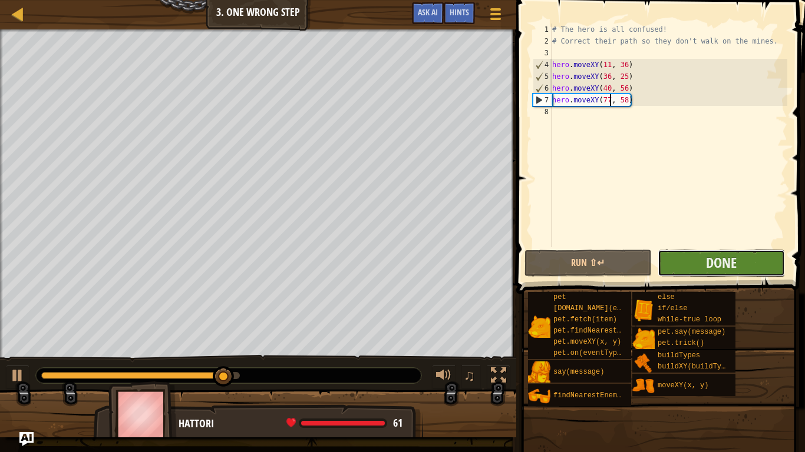
click at [732, 272] on button "Done" at bounding box center [720, 263] width 127 height 27
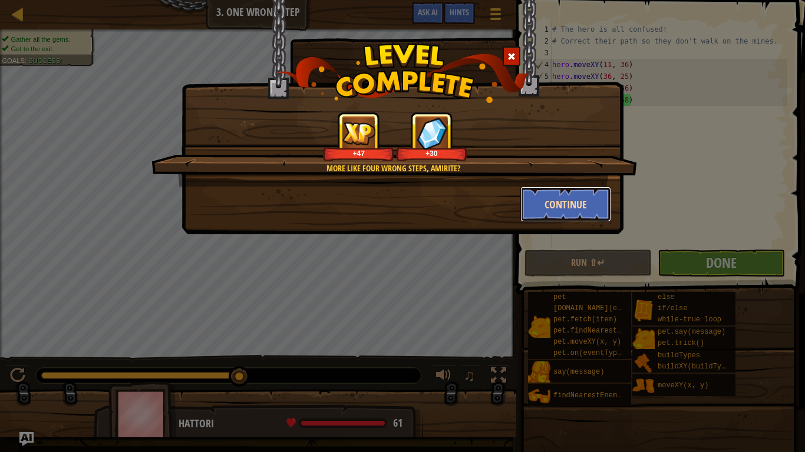
click at [559, 209] on button "Continue" at bounding box center [565, 204] width 91 height 35
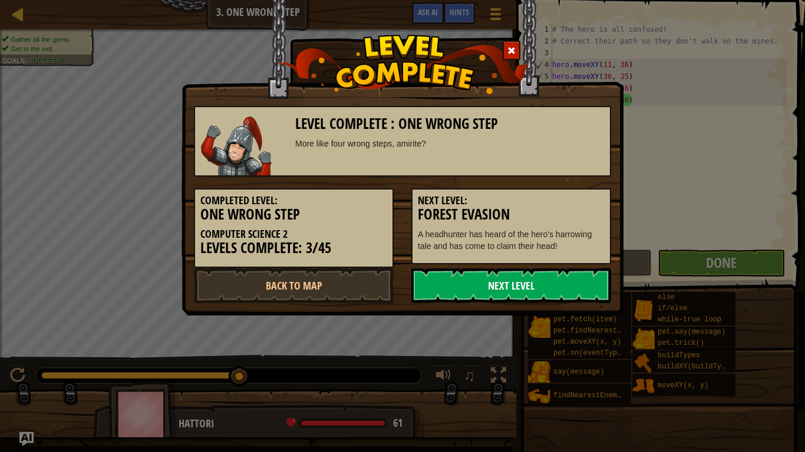
click at [526, 290] on link "Next Level" at bounding box center [511, 285] width 200 height 35
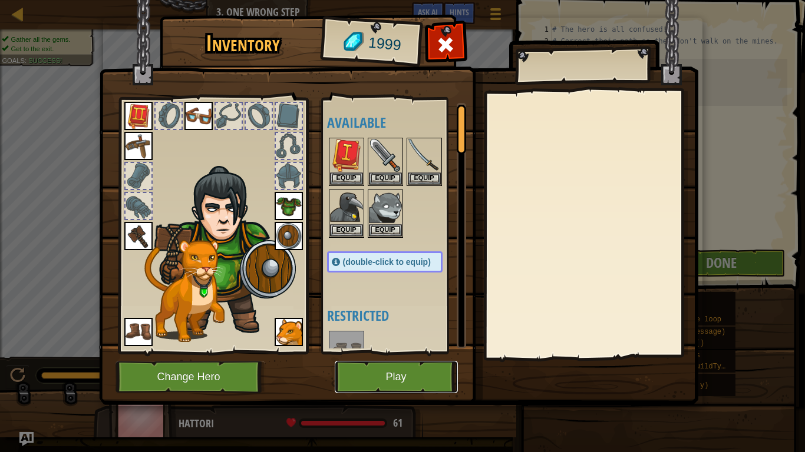
click at [362, 375] on button "Play" at bounding box center [396, 377] width 123 height 32
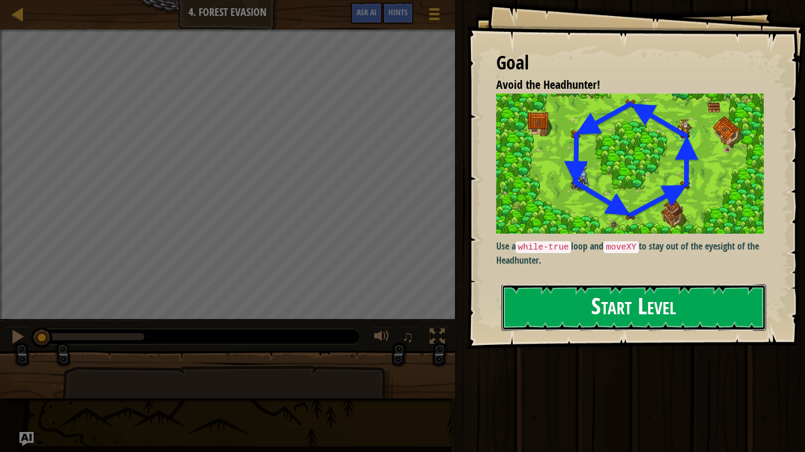
click at [604, 316] on button "Start Level" at bounding box center [633, 307] width 264 height 47
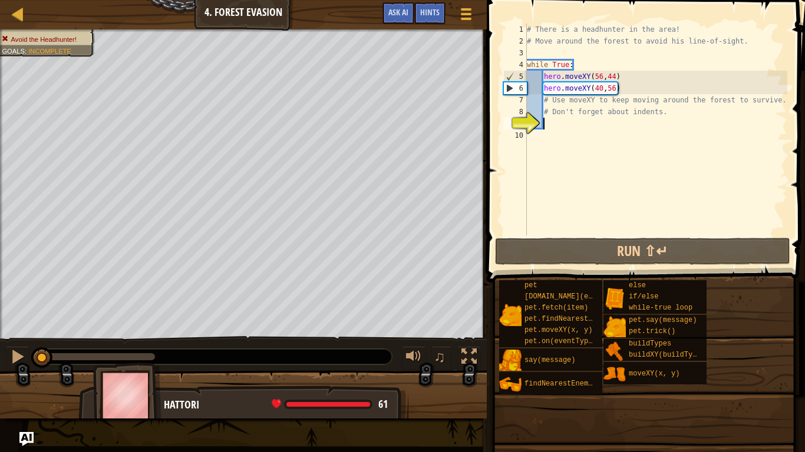
click at [552, 132] on div "# There is a headhunter in the area! # Move around the forest to avoid his line…" at bounding box center [655, 142] width 263 height 236
click at [549, 125] on div "# There is a headhunter in the area! # Move around the forest to avoid his line…" at bounding box center [655, 142] width 263 height 236
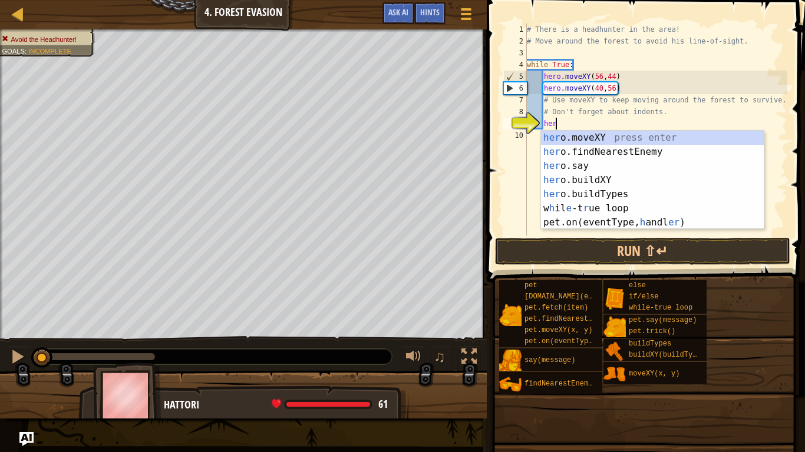
scroll to position [5, 4]
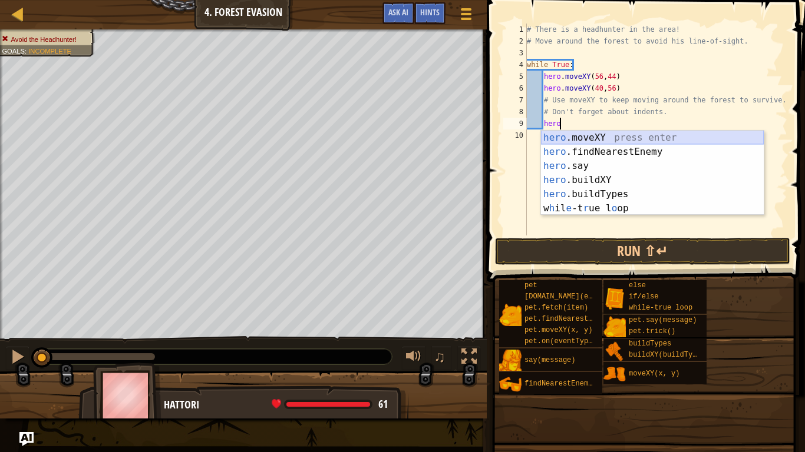
click at [578, 139] on div "hero .moveXY press enter hero .findNearestEnemy press enter hero .say press ent…" at bounding box center [652, 187] width 223 height 113
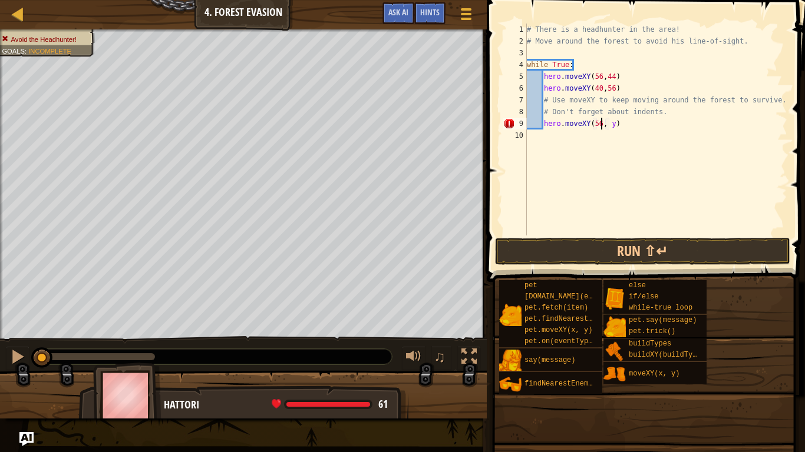
scroll to position [5, 11]
type textarea "hero.moveXY(56, 24)"
click at [613, 140] on div "# There is a headhunter in the area! # Move around the forest to avoid his line…" at bounding box center [655, 142] width 263 height 236
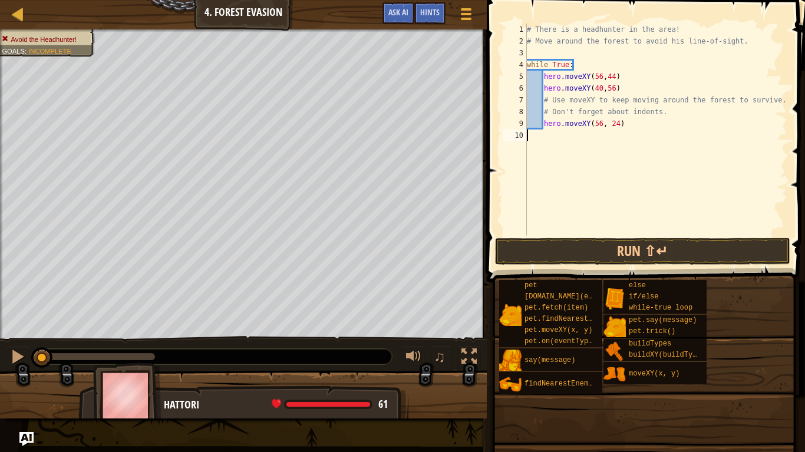
click at [613, 140] on div "# There is a headhunter in the area! # Move around the forest to avoid his line…" at bounding box center [655, 142] width 263 height 236
type textarea "hero.moveXY(56, 24)"
click at [575, 134] on div "# There is a headhunter in the area! # Move around the forest to avoid his line…" at bounding box center [655, 142] width 263 height 236
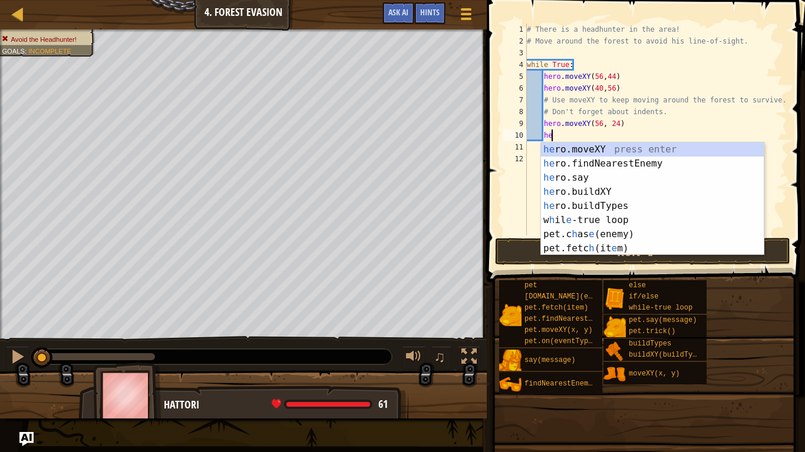
scroll to position [5, 4]
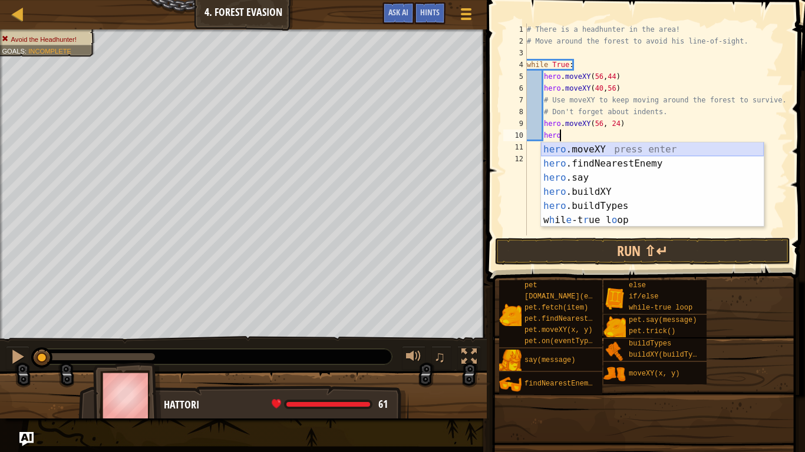
click at [623, 147] on div "hero .moveXY press enter hero .findNearestEnemy press enter hero .say press ent…" at bounding box center [652, 199] width 223 height 113
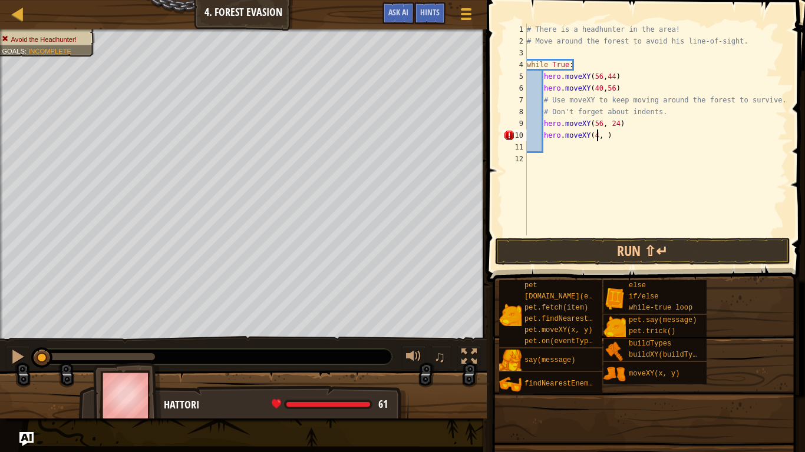
scroll to position [5, 11]
type textarea "hero.moveXY(40, 12)"
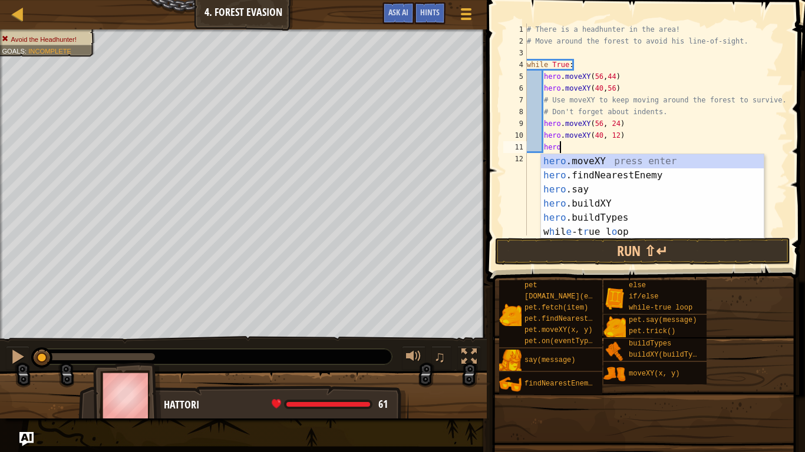
scroll to position [5, 4]
click at [581, 157] on div "hero .moveXY press enter hero .findNearestEnemy press enter hero .say press ent…" at bounding box center [652, 210] width 223 height 113
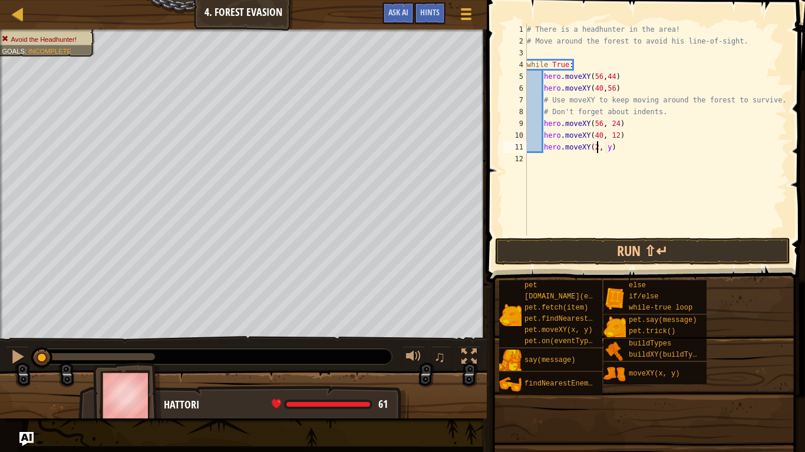
scroll to position [5, 11]
type textarea "hero.moveXY(24, 24)"
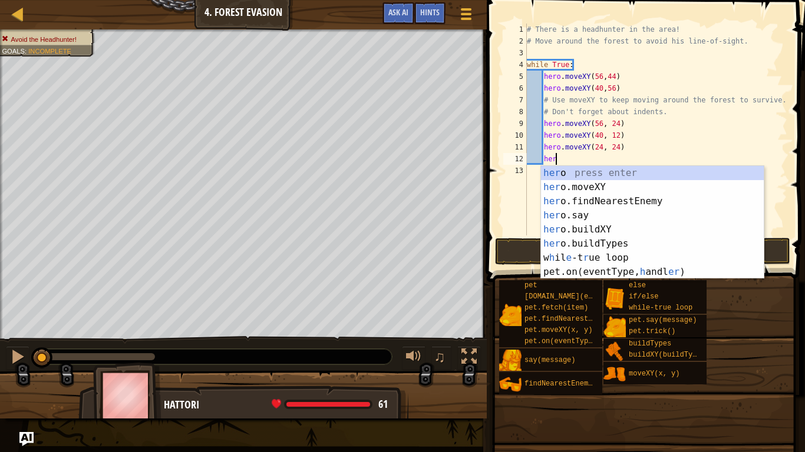
scroll to position [5, 4]
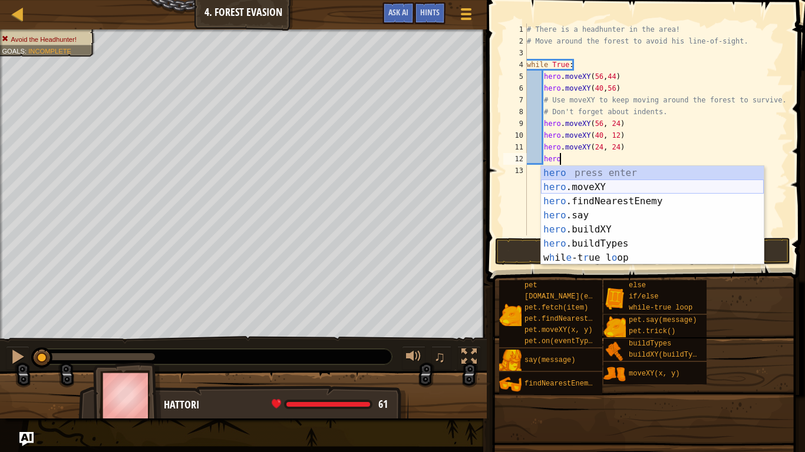
click at [660, 184] on div "hero press enter hero .moveXY press enter hero .findNearestEnemy press enter he…" at bounding box center [652, 229] width 223 height 127
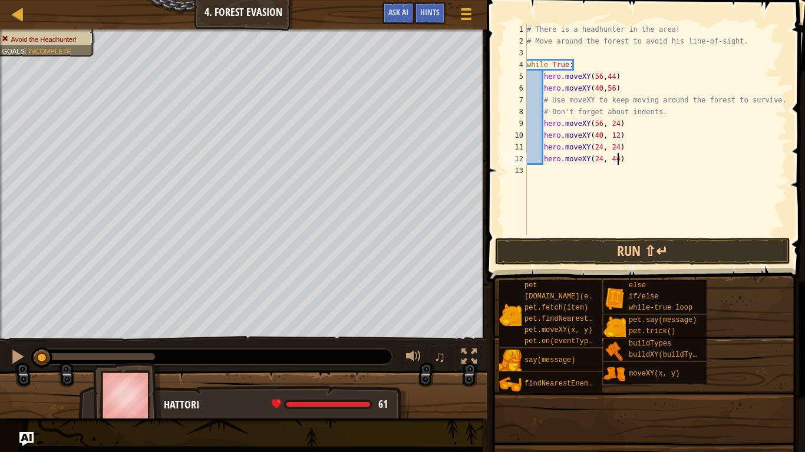
scroll to position [5, 13]
type textarea "hero.moveXY(24, 44)"
click at [519, 254] on button "Run ⇧↵" at bounding box center [642, 251] width 295 height 27
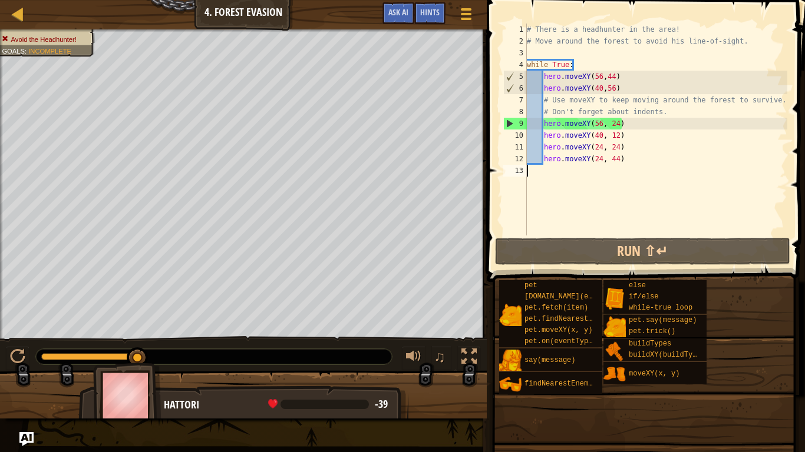
drag, startPoint x: 630, startPoint y: 165, endPoint x: 660, endPoint y: 186, distance: 37.2
click at [660, 186] on div "# There is a headhunter in the area! # Move around the forest to avoid his line…" at bounding box center [655, 142] width 263 height 236
drag, startPoint x: 625, startPoint y: 161, endPoint x: 587, endPoint y: 161, distance: 37.7
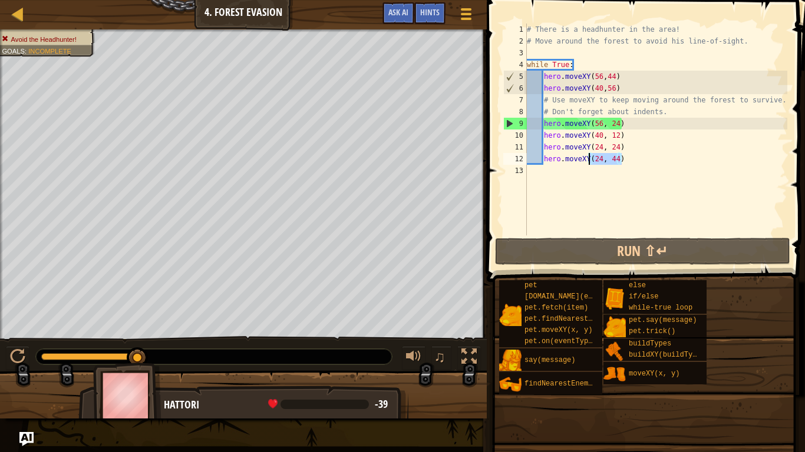
click at [587, 161] on div "# There is a headhunter in the area! # Move around the forest to avoid his line…" at bounding box center [655, 142] width 263 height 236
click at [623, 126] on div "# There is a headhunter in the area! # Move around the forest to avoid his line…" at bounding box center [655, 142] width 263 height 236
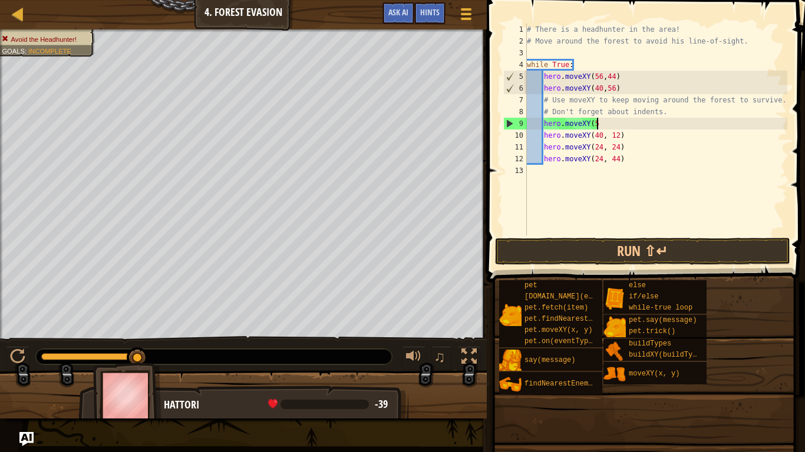
scroll to position [5, 9]
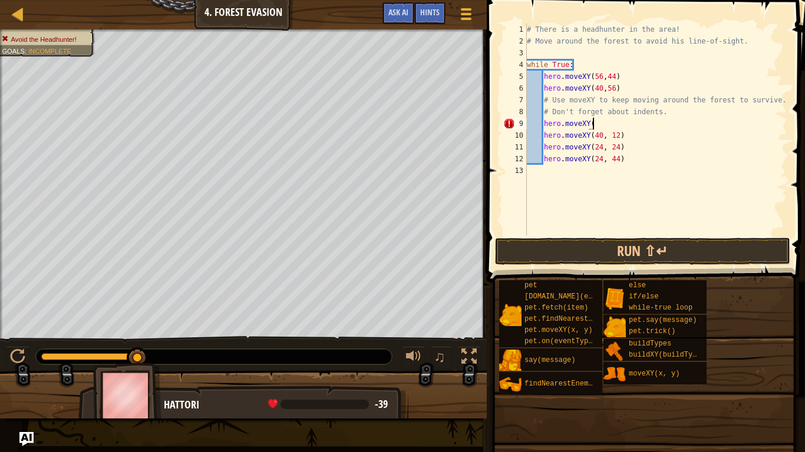
paste textarea "(24, 44)"
click at [624, 151] on div "# There is a headhunter in the area! # Move around the forest to avoid his line…" at bounding box center [655, 142] width 263 height 236
click at [623, 135] on div "# There is a headhunter in the area! # Move around the forest to avoid his line…" at bounding box center [655, 142] width 263 height 236
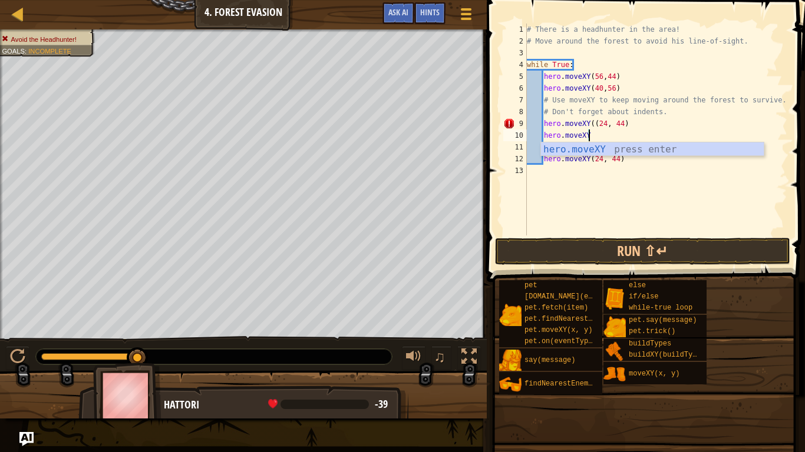
scroll to position [5, 8]
paste textarea "(24, 24)"
click at [624, 150] on div "# There is a headhunter in the area! # Move around the forest to avoid his line…" at bounding box center [655, 142] width 263 height 236
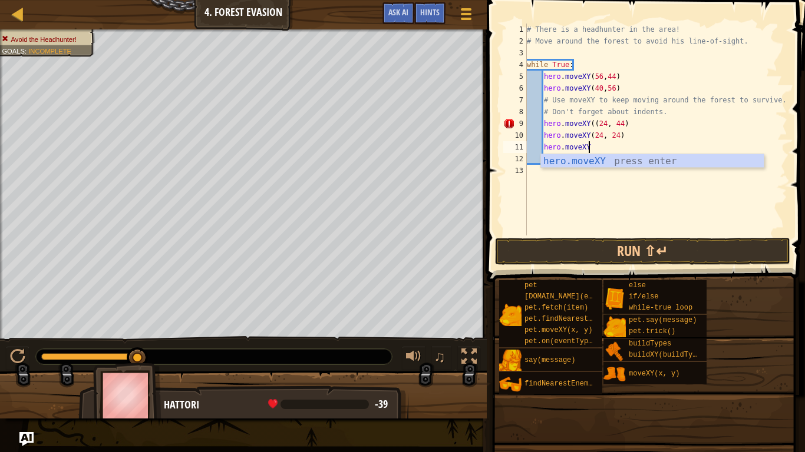
click at [590, 127] on div "# There is a headhunter in the area! # Move around the forest to avoid his line…" at bounding box center [655, 142] width 263 height 236
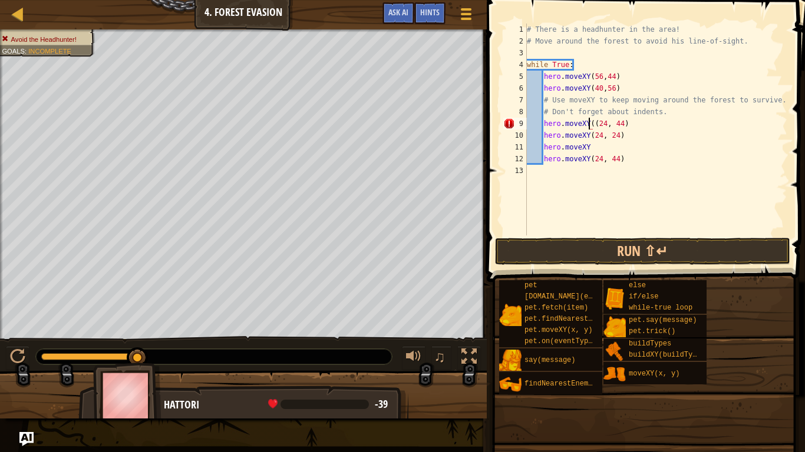
click at [592, 125] on div "# There is a headhunter in the area! # Move around the forest to avoid his line…" at bounding box center [655, 142] width 263 height 236
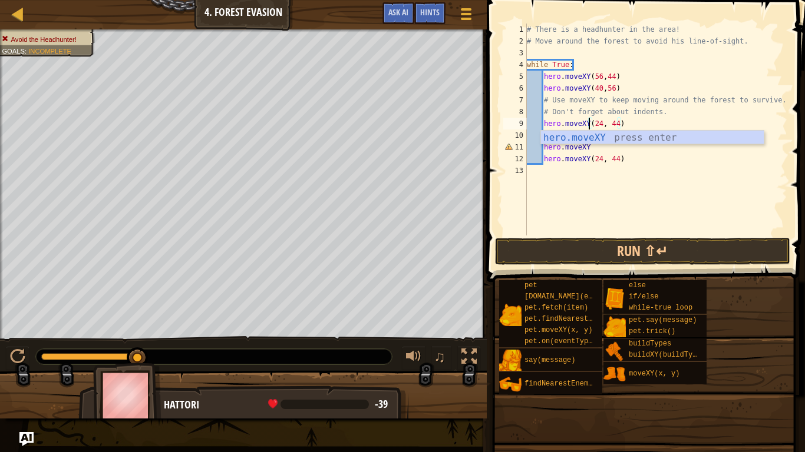
click at [624, 158] on div "# There is a headhunter in the area! # Move around the forest to avoid his line…" at bounding box center [655, 142] width 263 height 236
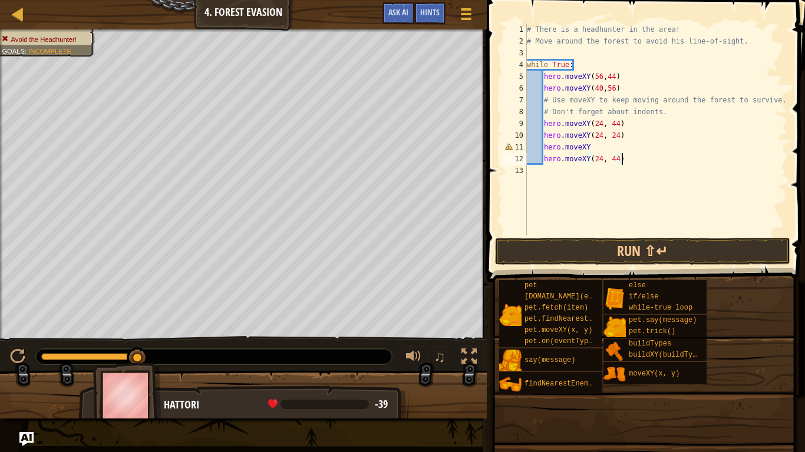
click at [603, 146] on div "# There is a headhunter in the area! # Move around the forest to avoid his line…" at bounding box center [655, 142] width 263 height 236
click at [600, 161] on div "# There is a headhunter in the area! # Move around the forest to avoid his line…" at bounding box center [655, 142] width 263 height 236
click at [615, 164] on div "# There is a headhunter in the area! # Move around the forest to avoid his line…" at bounding box center [655, 142] width 263 height 236
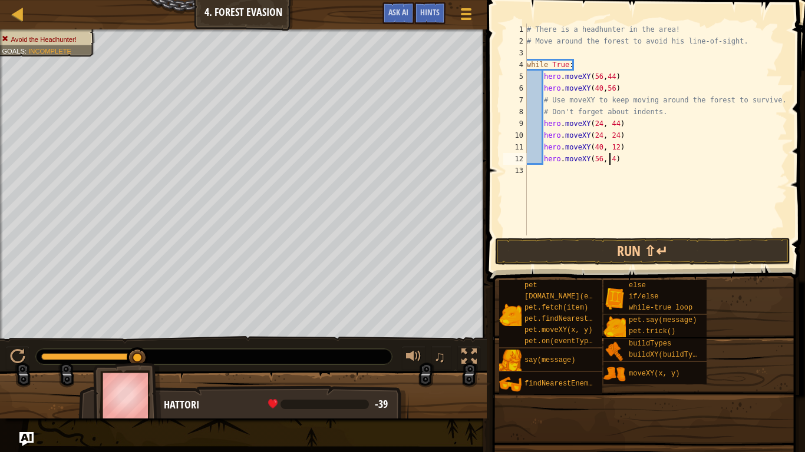
type textarea "hero.moveXY(56, 24)"
click at [641, 247] on button "Run ⇧↵" at bounding box center [642, 251] width 295 height 27
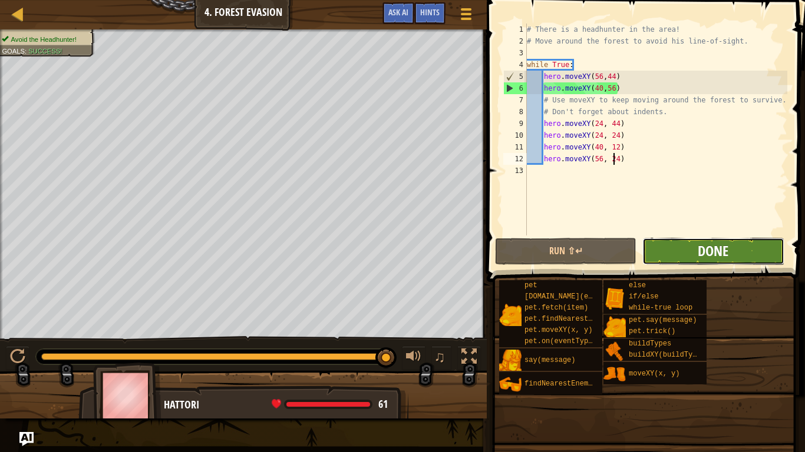
click at [720, 256] on span "Done" at bounding box center [712, 250] width 31 height 19
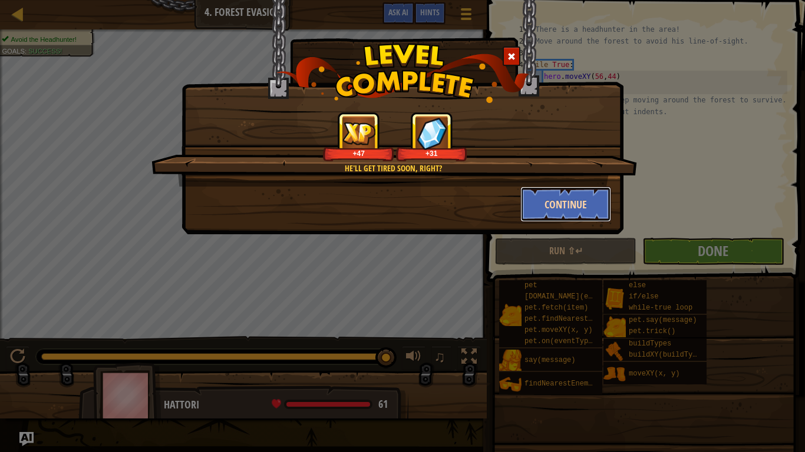
click at [554, 191] on button "Continue" at bounding box center [565, 204] width 91 height 35
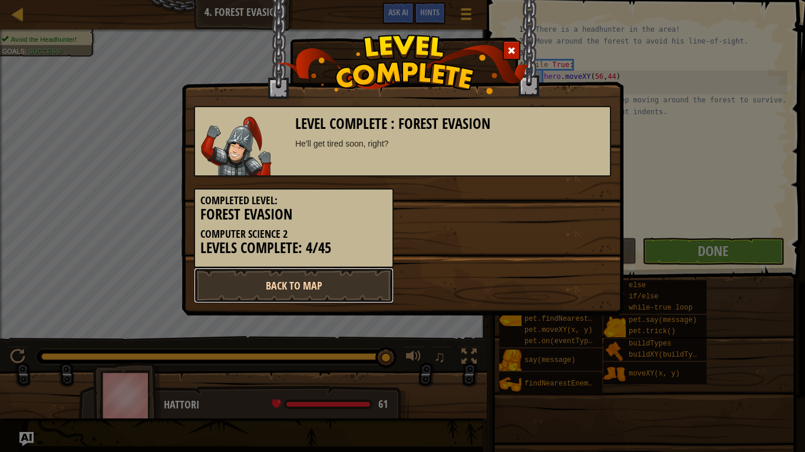
click at [358, 282] on link "Back to Map" at bounding box center [294, 285] width 200 height 35
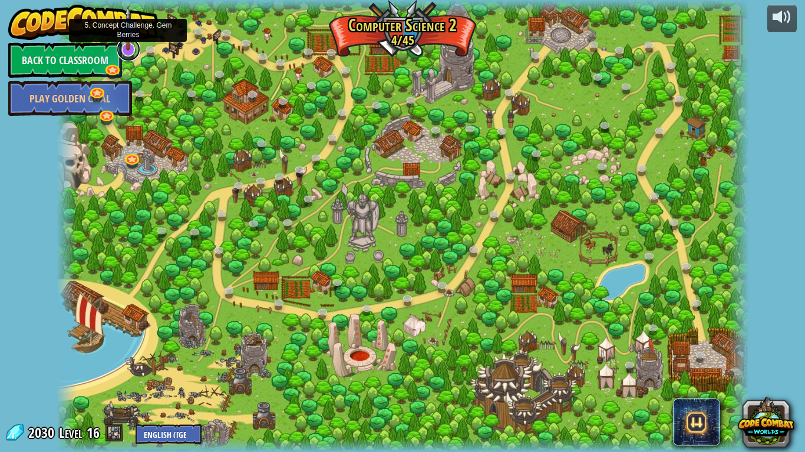
click at [125, 51] on link at bounding box center [129, 50] width 24 height 24
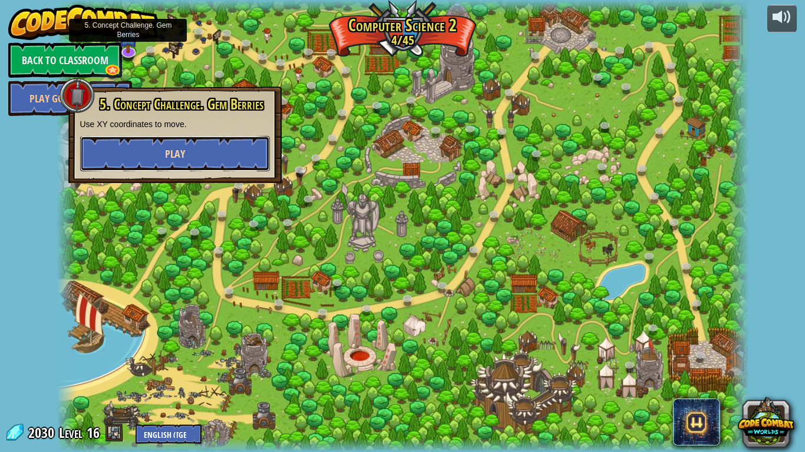
click at [159, 150] on button "Play" at bounding box center [175, 153] width 190 height 35
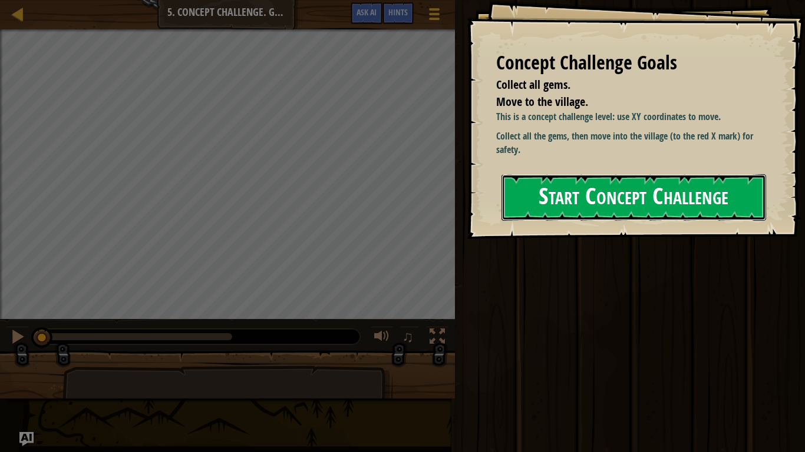
click at [595, 210] on button "Start Concept Challenge" at bounding box center [633, 197] width 264 height 47
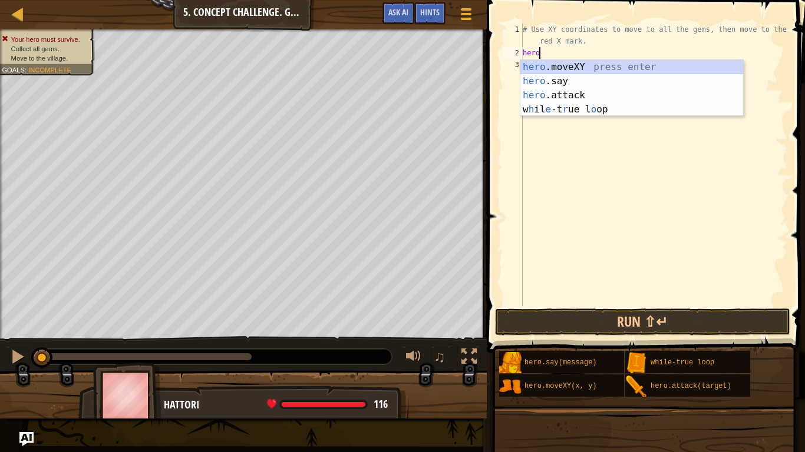
scroll to position [5, 2]
click at [544, 67] on div "hero .moveXY press enter hero .say press enter hero .attack press enter w h il …" at bounding box center [631, 102] width 223 height 85
type textarea "hero.moveXY(x, y)"
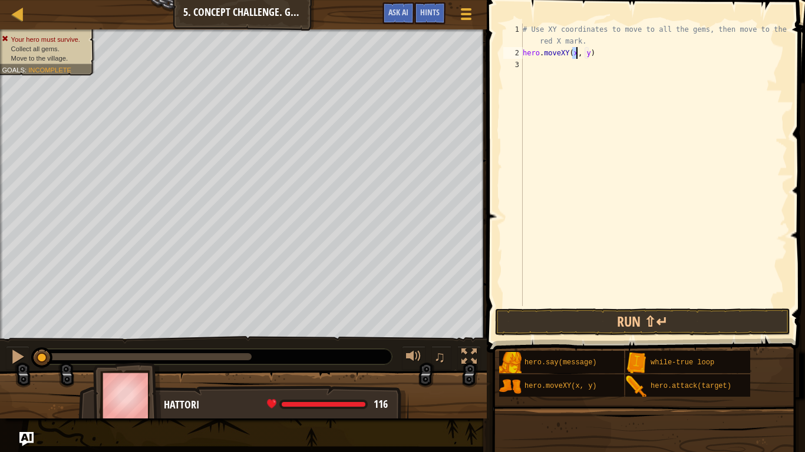
click at [543, 69] on div "# Use XY coordinates to move to all the gems, then move to the red X mark. hero…" at bounding box center [653, 183] width 267 height 318
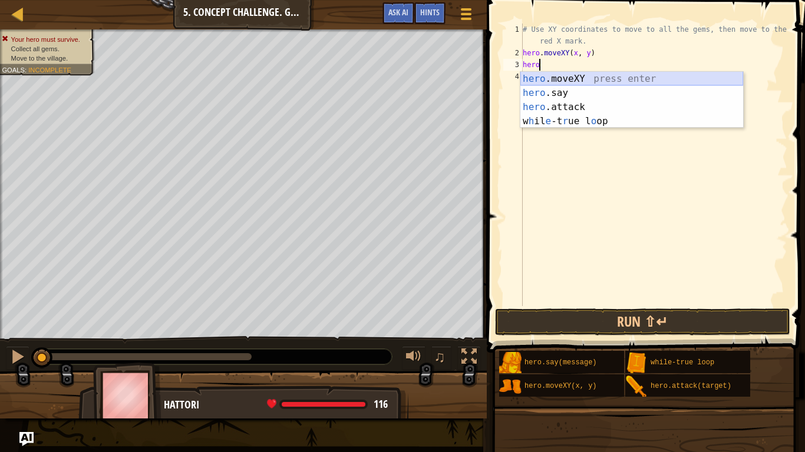
click at [581, 77] on div "hero .moveXY press enter hero .say press enter hero .attack press enter w h il …" at bounding box center [631, 114] width 223 height 85
type textarea "hero.moveXY(x, y)"
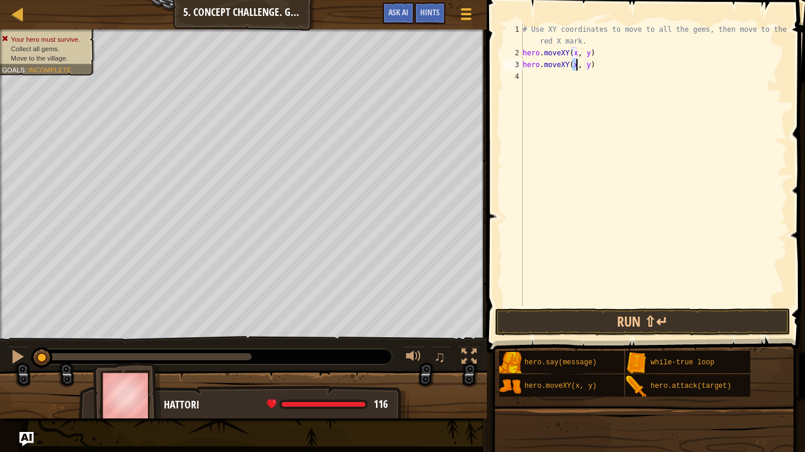
click at [558, 80] on div "# Use XY coordinates to move to all the gems, then move to the red X mark. hero…" at bounding box center [653, 183] width 267 height 318
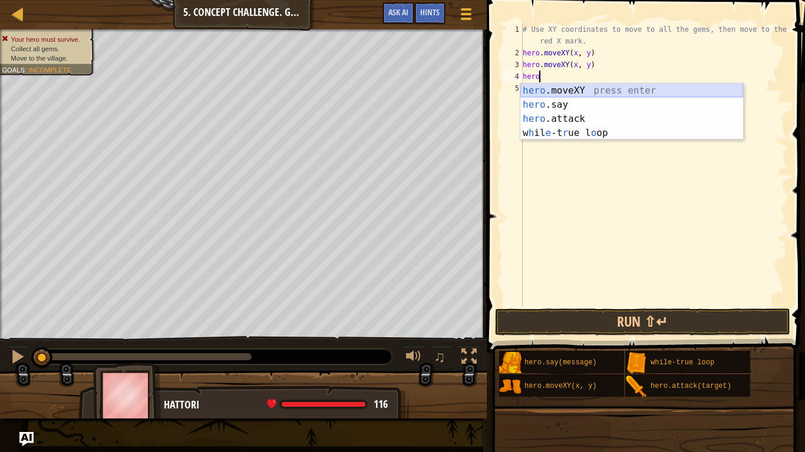
click at [573, 92] on div "hero .moveXY press enter hero .say press enter hero .attack press enter w h il …" at bounding box center [631, 126] width 223 height 85
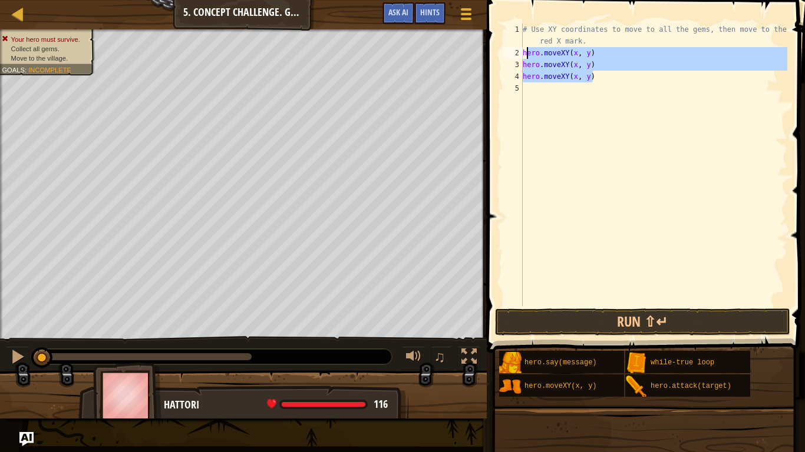
drag, startPoint x: 604, startPoint y: 80, endPoint x: 524, endPoint y: 55, distance: 84.6
click at [524, 55] on div "# Use XY coordinates to move to all the gems, then move to the red X mark. hero…" at bounding box center [653, 183] width 267 height 318
type textarea "hero.moveXY(x, y) hero.moveXY(x, y)"
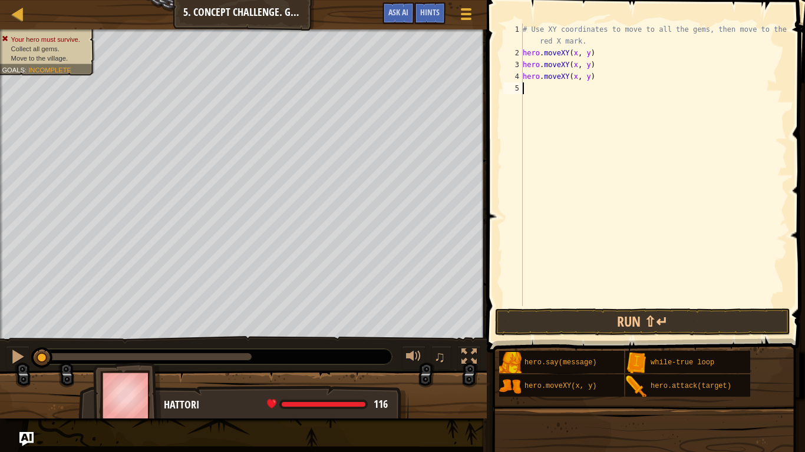
click at [538, 91] on div "# Use XY coordinates to move to all the gems, then move to the red X mark. hero…" at bounding box center [653, 183] width 267 height 318
click at [578, 53] on div "# Use XY coordinates to move to all the gems, then move to the red X mark. hero…" at bounding box center [653, 183] width 267 height 318
click at [578, 90] on div "# Use XY coordinates to move to all the gems, then move to the red X mark. hero…" at bounding box center [653, 183] width 267 height 318
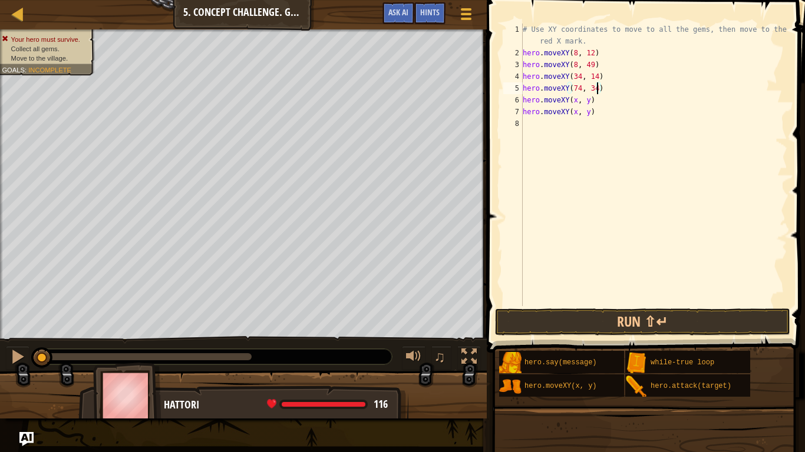
type textarea "hero.moveXY(74, 34)"
click at [537, 307] on span at bounding box center [646, 160] width 327 height 388
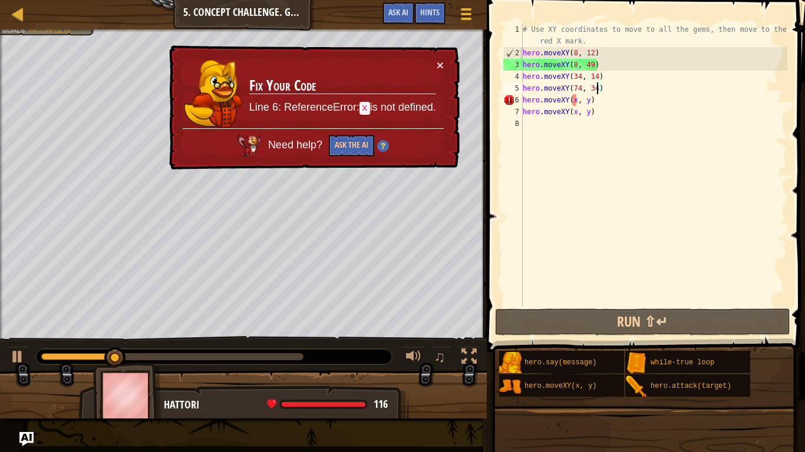
click at [615, 123] on div "# Use XY coordinates to move to all the gems, then move to the red X mark. hero…" at bounding box center [653, 183] width 267 height 318
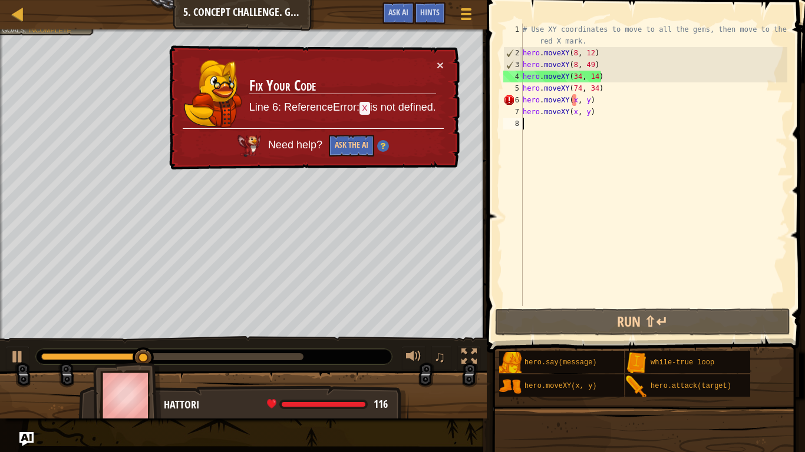
click at [608, 112] on div "# Use XY coordinates to move to all the gems, then move to the red X mark. hero…" at bounding box center [653, 183] width 267 height 318
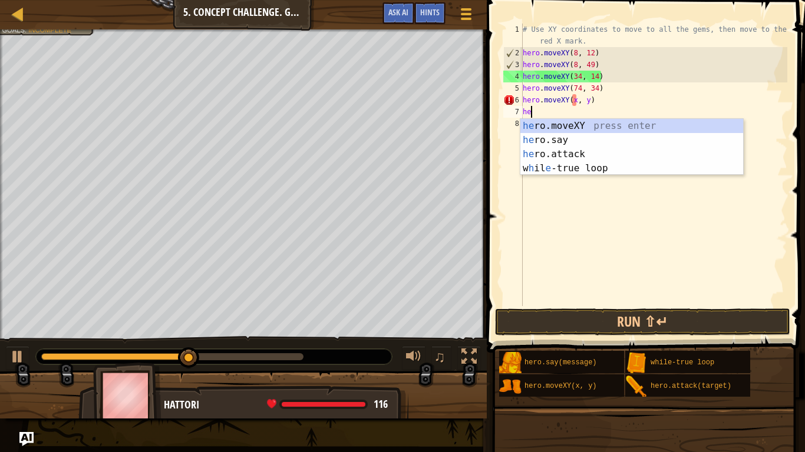
type textarea "h"
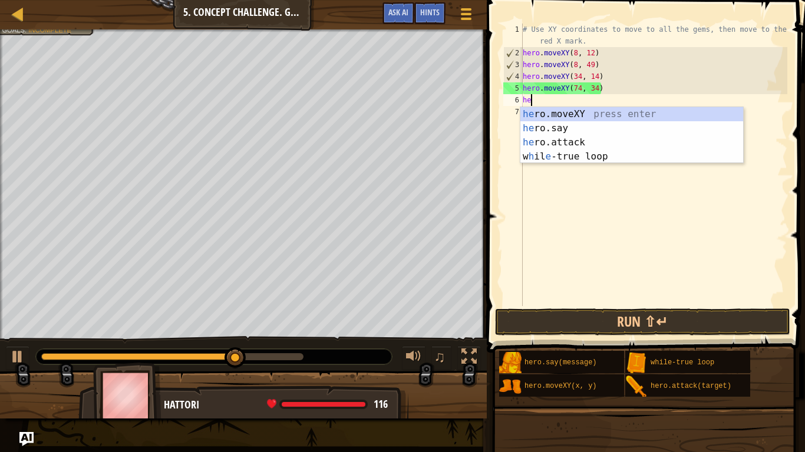
type textarea "h"
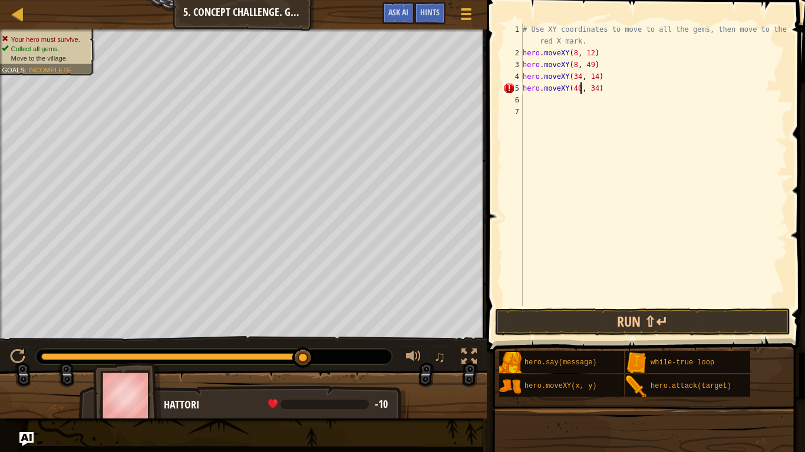
scroll to position [5, 8]
type textarea "hero.moveXY(40, 56)"
click at [541, 97] on div "# Use XY coordinates to move to all the gems, then move to the red X mark. hero…" at bounding box center [653, 183] width 267 height 318
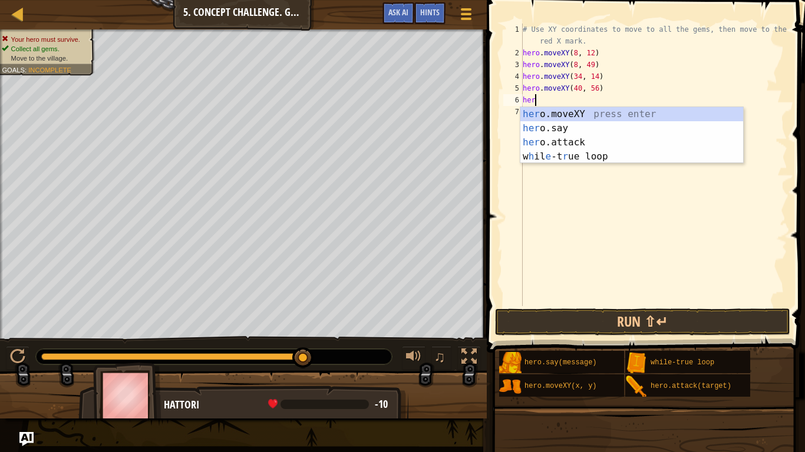
scroll to position [5, 2]
click at [577, 110] on div "hero .moveXY press enter hero .say press enter hero .attack press enter w h il …" at bounding box center [631, 149] width 223 height 85
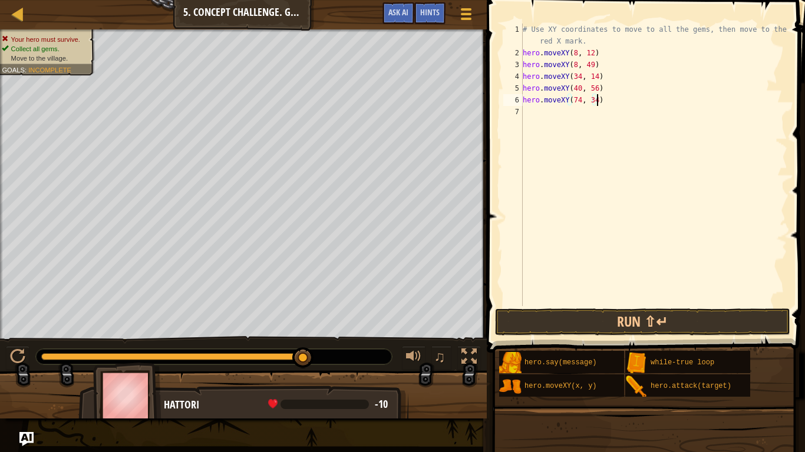
scroll to position [5, 11]
type textarea "hero.moveXY(74, 34)"
click at [554, 311] on button "Run ⇧↵" at bounding box center [642, 322] width 295 height 27
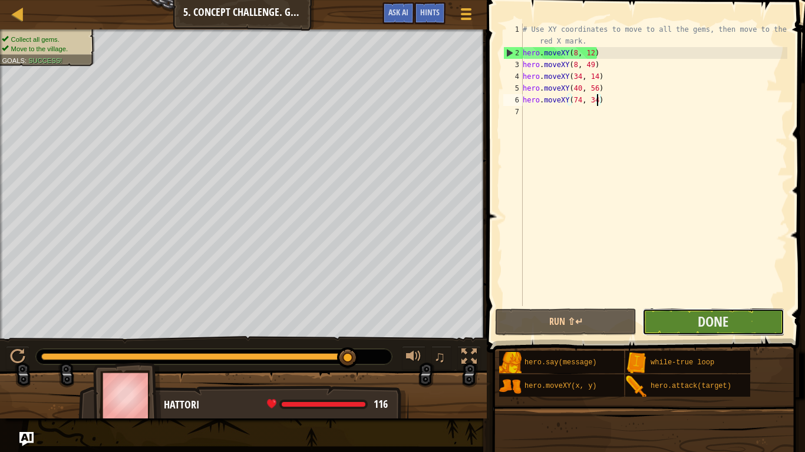
click at [666, 316] on button "Done" at bounding box center [712, 322] width 141 height 27
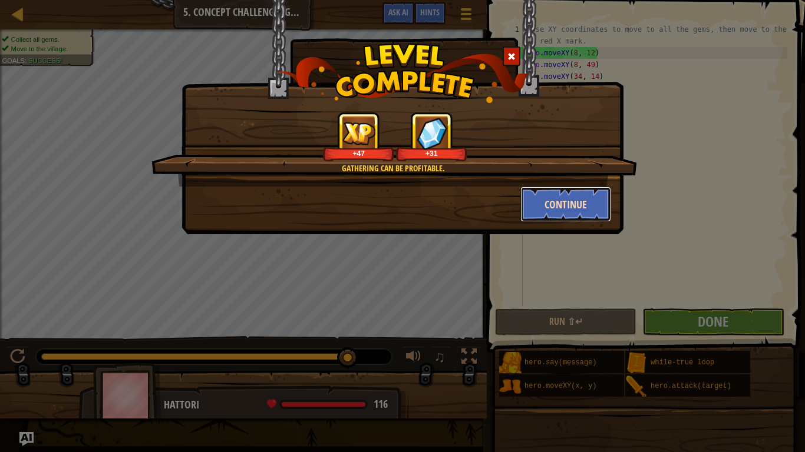
click at [581, 197] on button "Continue" at bounding box center [565, 204] width 91 height 35
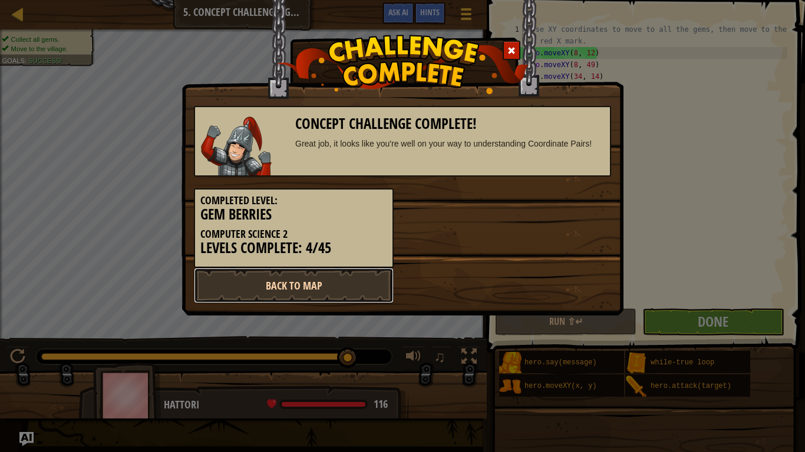
click at [345, 282] on link "Back to Map" at bounding box center [294, 285] width 200 height 35
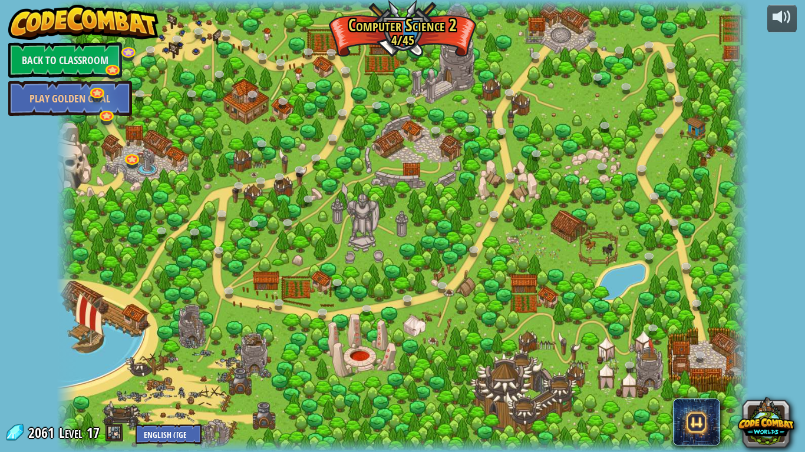
click at [114, 380] on span at bounding box center [114, 433] width 18 height 18
drag, startPoint x: 114, startPoint y: 430, endPoint x: 137, endPoint y: 126, distance: 304.8
click at [137, 126] on div "powered by Back to Classroom Play Golden Goal 8. Picnic Buster (Locked By Teach…" at bounding box center [402, 226] width 805 height 452
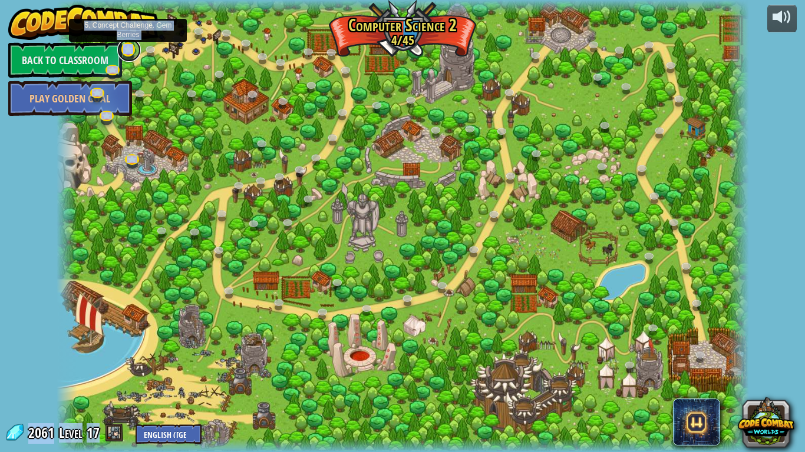
click at [129, 54] on link at bounding box center [129, 50] width 24 height 24
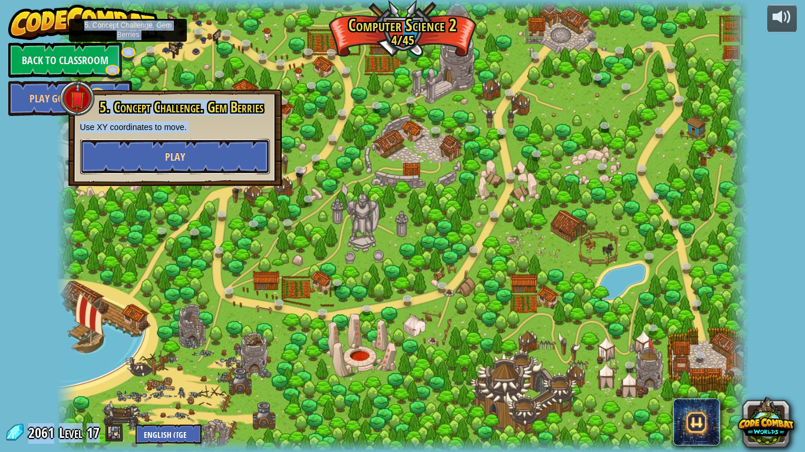
click at [174, 153] on span "Play" at bounding box center [175, 157] width 20 height 15
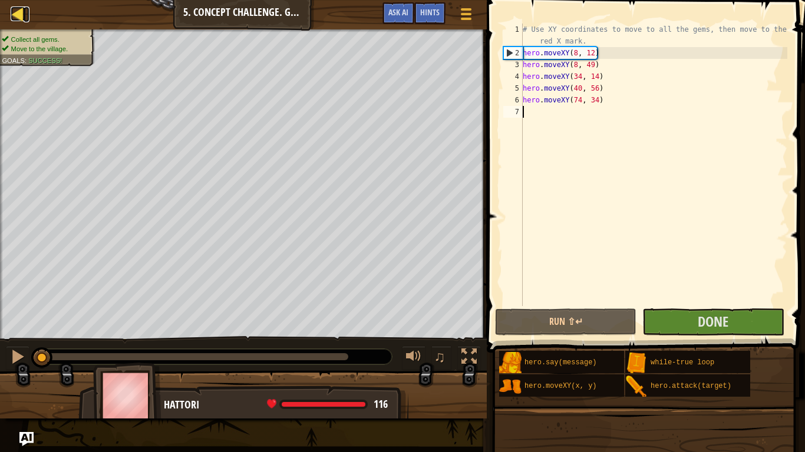
click at [23, 11] on div at bounding box center [18, 13] width 15 height 15
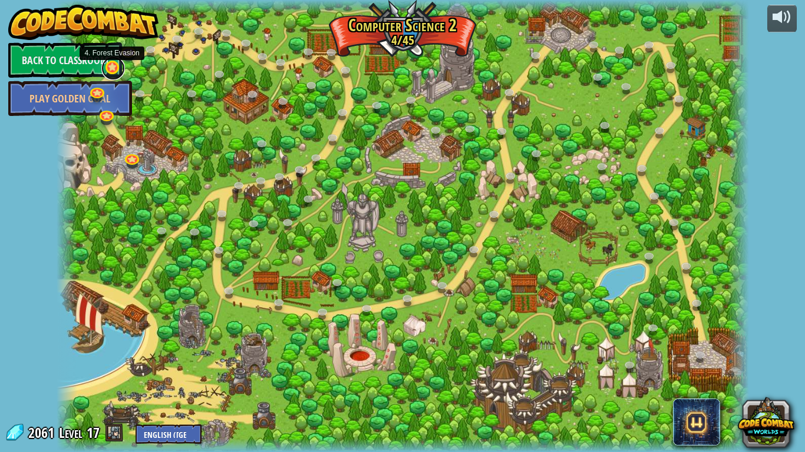
click at [112, 71] on link at bounding box center [113, 69] width 24 height 24
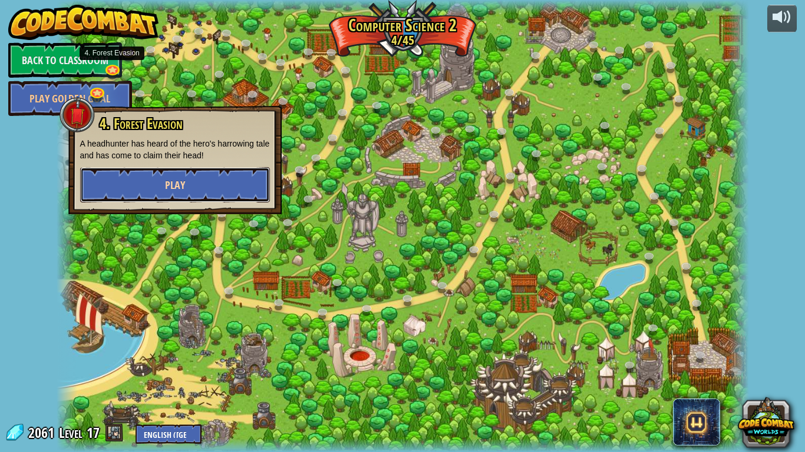
click at [237, 188] on button "Play" at bounding box center [175, 184] width 190 height 35
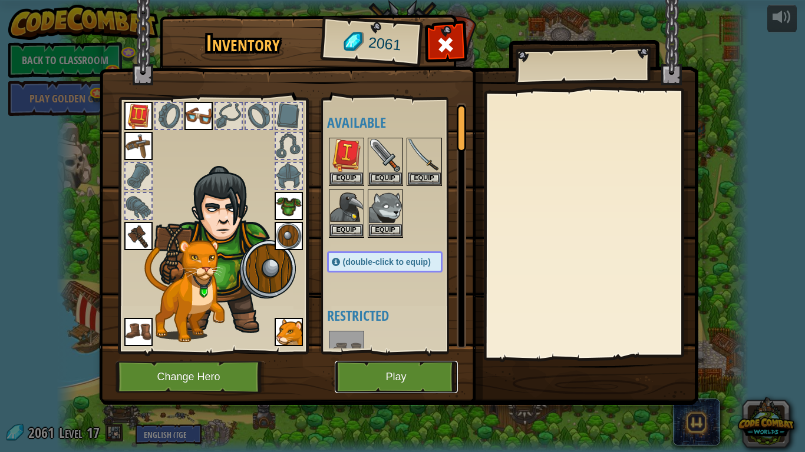
click at [397, 380] on button "Play" at bounding box center [396, 377] width 123 height 32
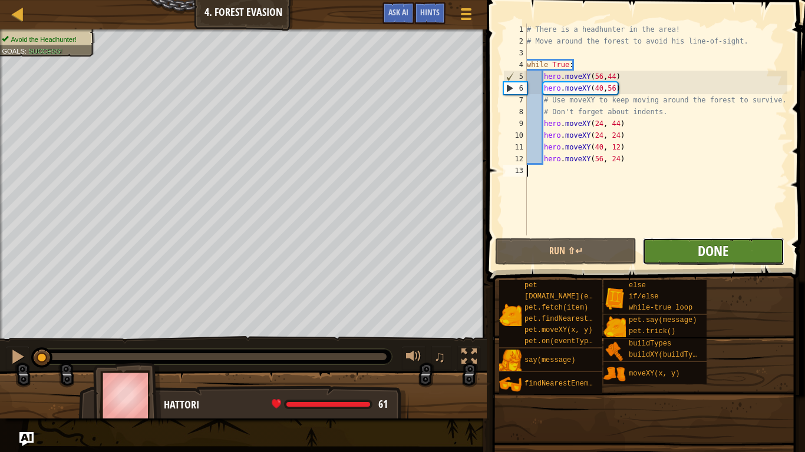
click at [699, 258] on span "Done" at bounding box center [712, 250] width 31 height 19
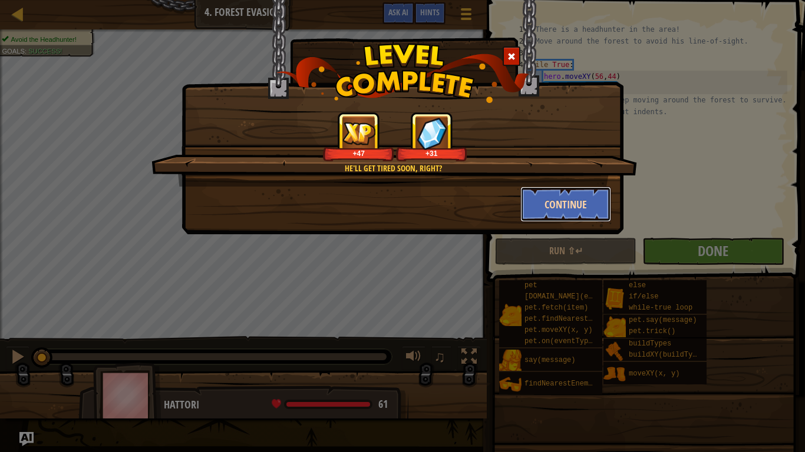
click at [538, 194] on button "Continue" at bounding box center [565, 204] width 91 height 35
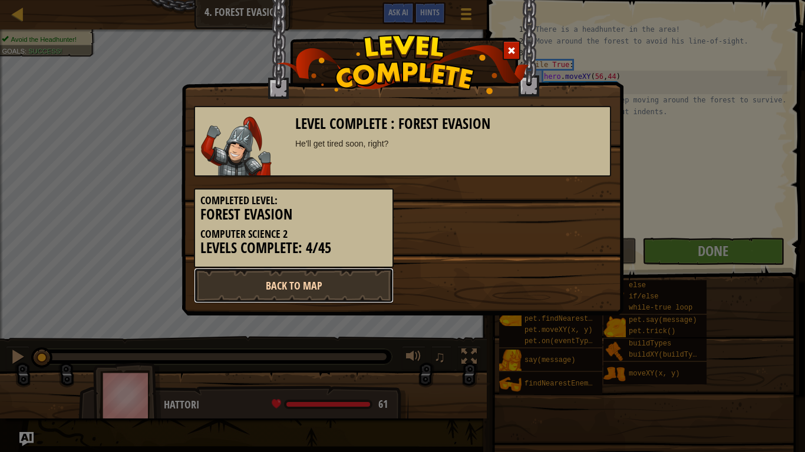
click at [337, 288] on link "Back to Map" at bounding box center [294, 285] width 200 height 35
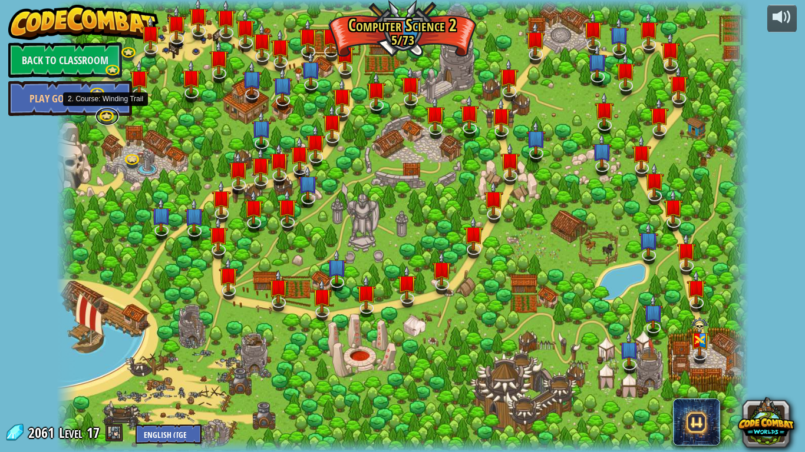
click at [108, 121] on link at bounding box center [107, 117] width 24 height 18
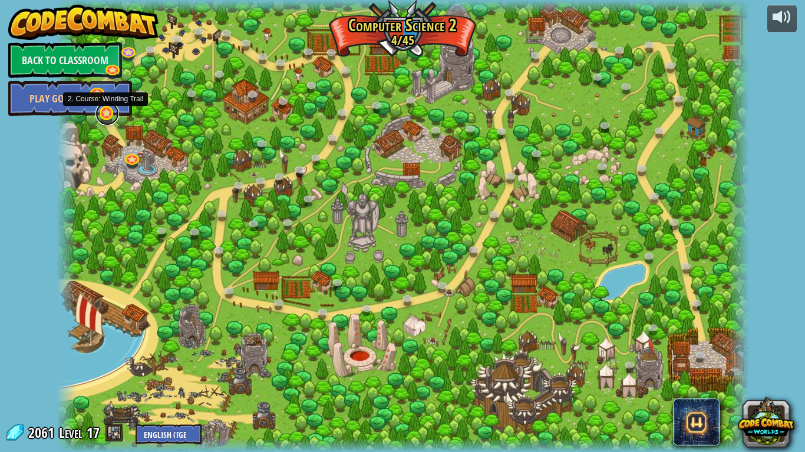
click at [107, 120] on link at bounding box center [107, 114] width 24 height 24
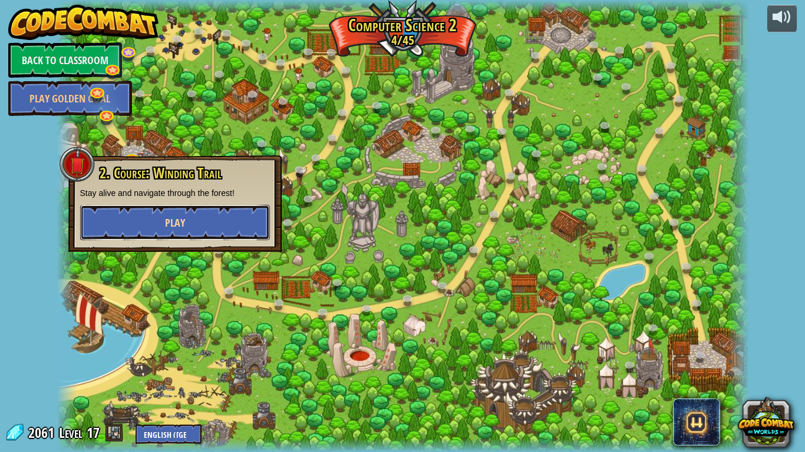
click at [175, 219] on span "Play" at bounding box center [175, 223] width 20 height 15
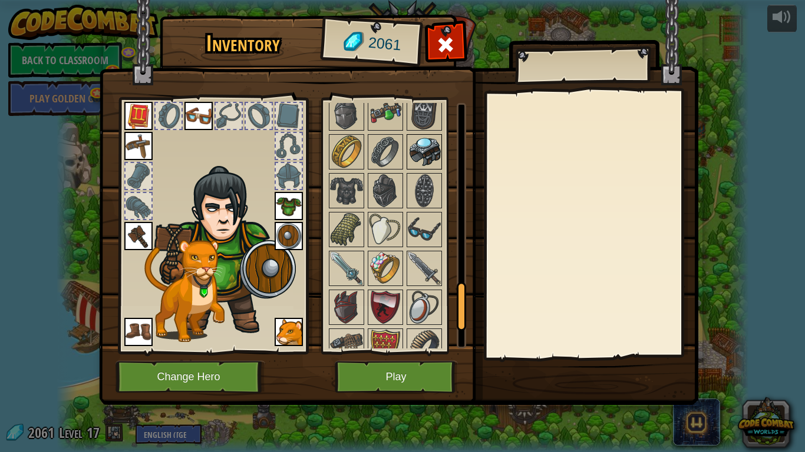
scroll to position [971, 0]
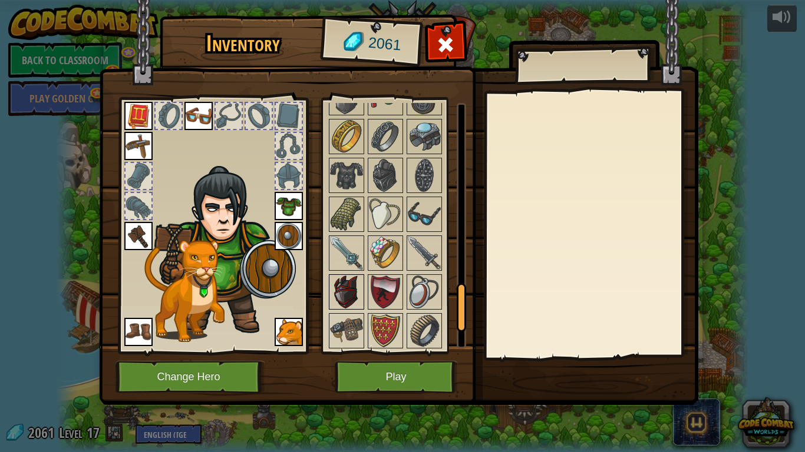
click at [356, 294] on img at bounding box center [346, 292] width 33 height 33
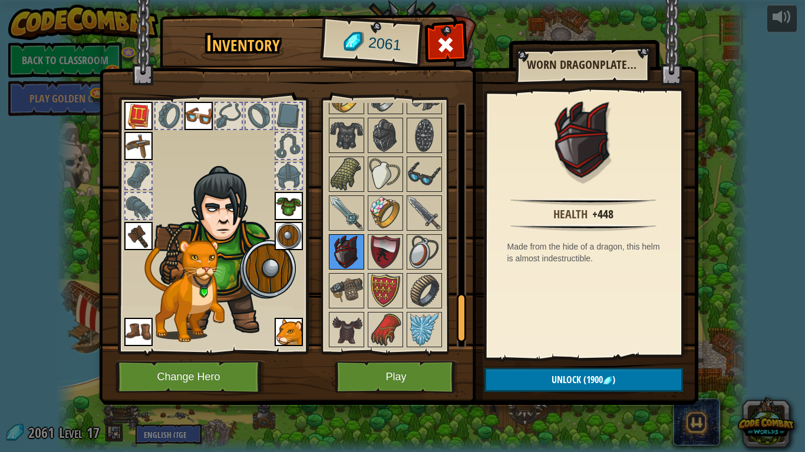
scroll to position [1090, 0]
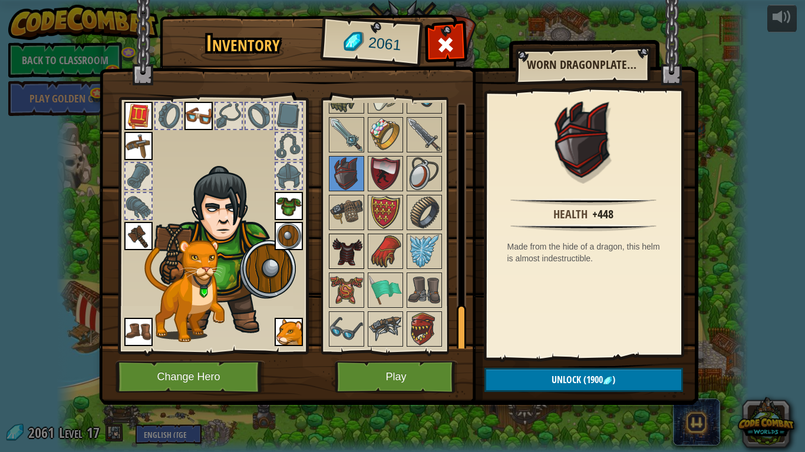
click at [351, 255] on img at bounding box center [346, 251] width 33 height 33
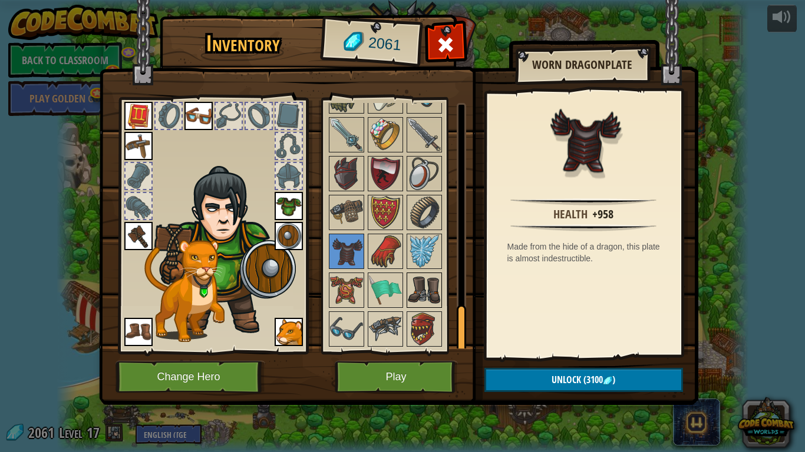
click at [432, 300] on img at bounding box center [424, 290] width 33 height 33
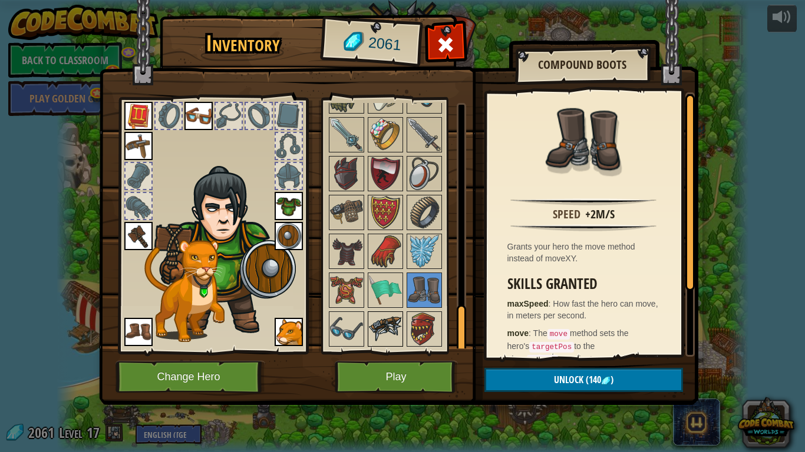
click at [385, 318] on img at bounding box center [385, 329] width 33 height 33
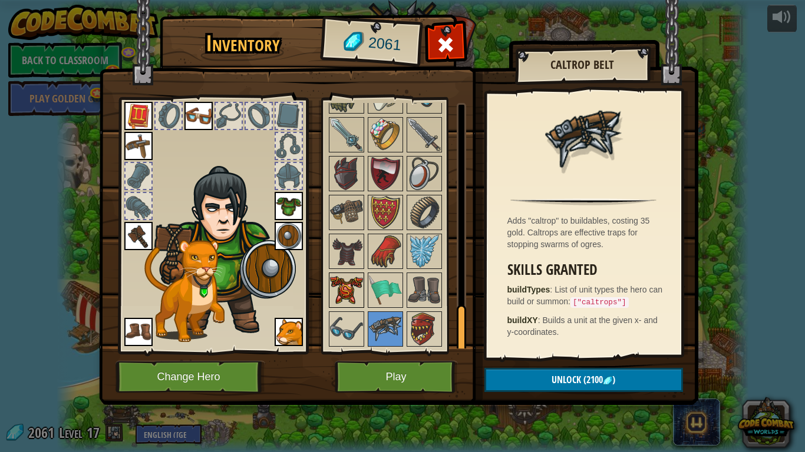
click at [343, 284] on img at bounding box center [346, 290] width 33 height 33
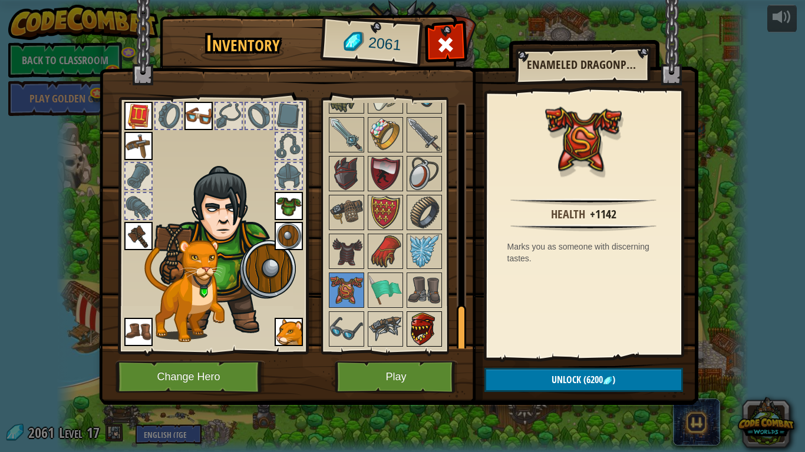
click at [428, 327] on img at bounding box center [424, 329] width 33 height 33
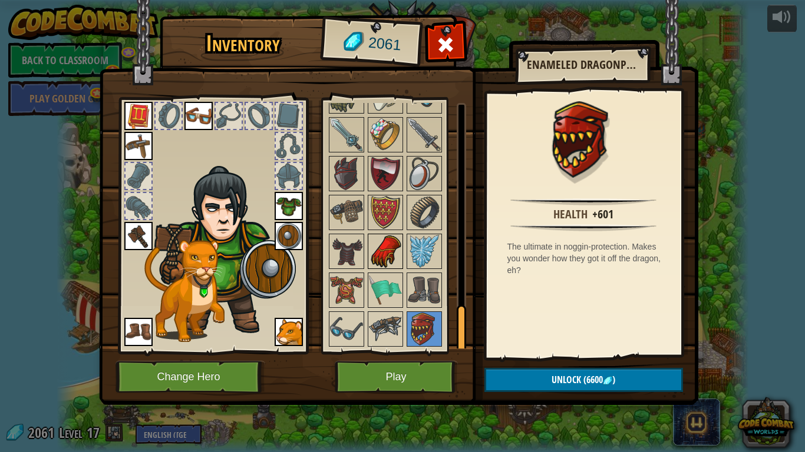
click at [389, 259] on img at bounding box center [385, 251] width 33 height 33
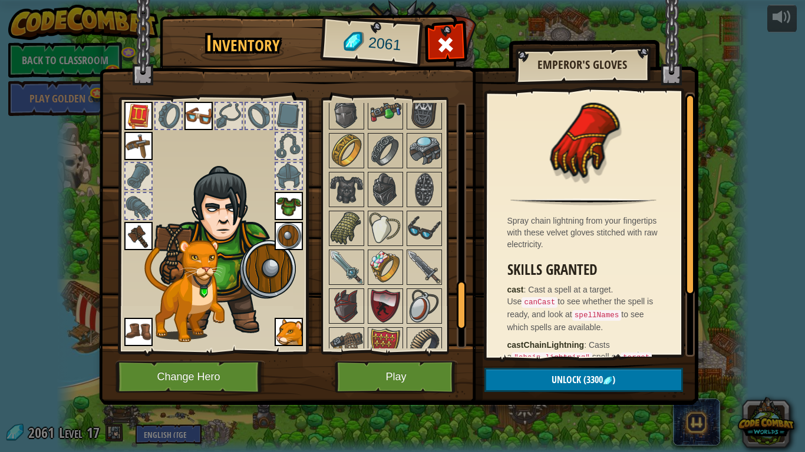
scroll to position [955, 0]
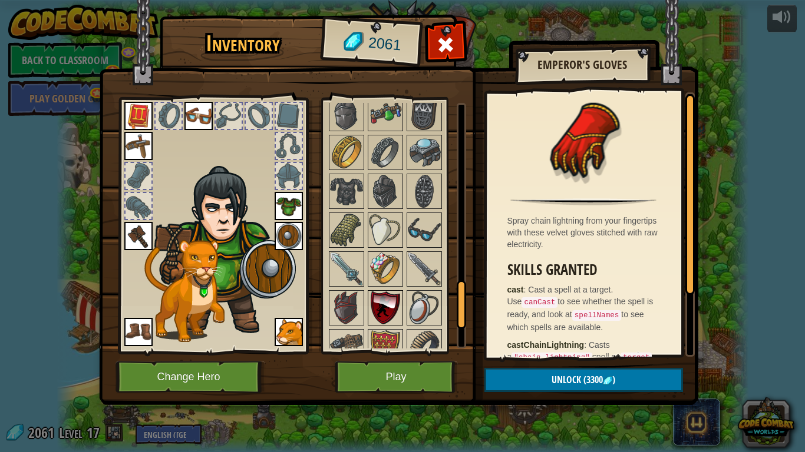
click at [389, 297] on img at bounding box center [385, 308] width 33 height 33
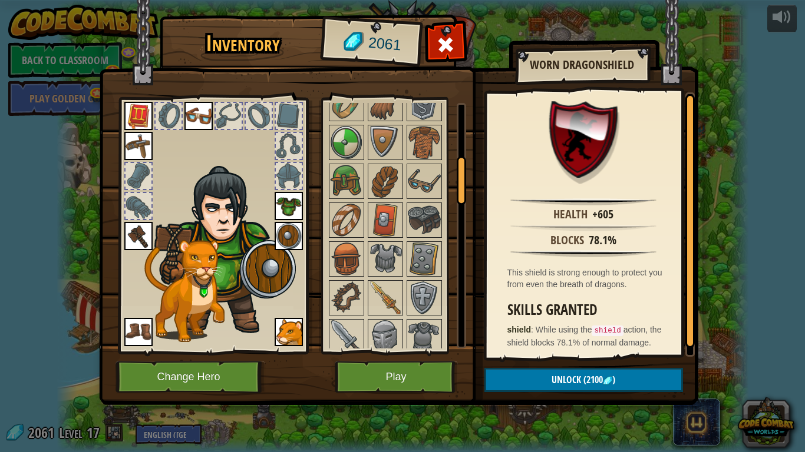
scroll to position [263, 0]
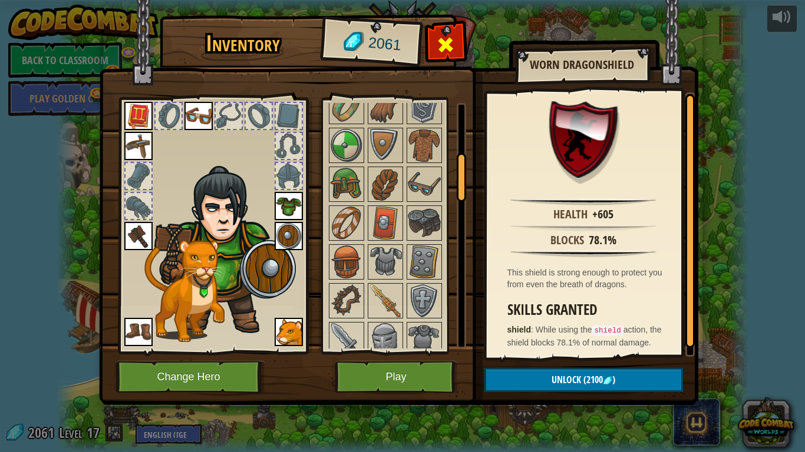
click at [455, 49] on div at bounding box center [445, 47] width 37 height 37
